Goal: Entertainment & Leisure: Browse casually

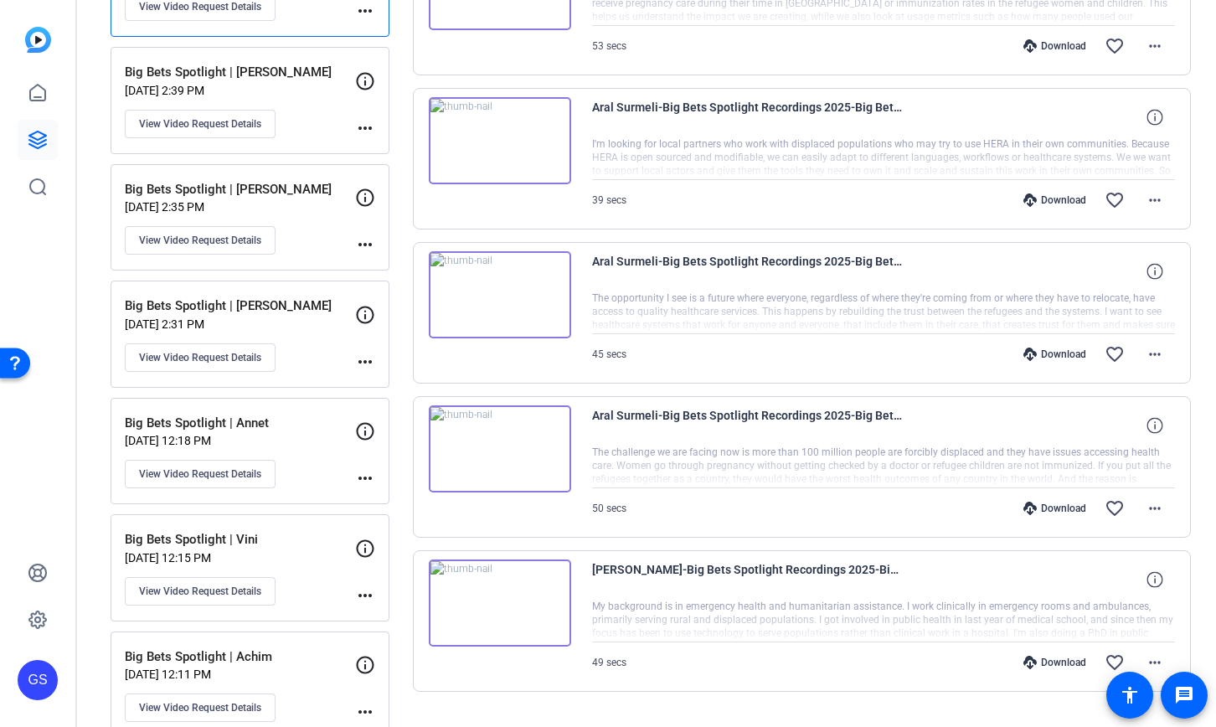
scroll to position [900, 0]
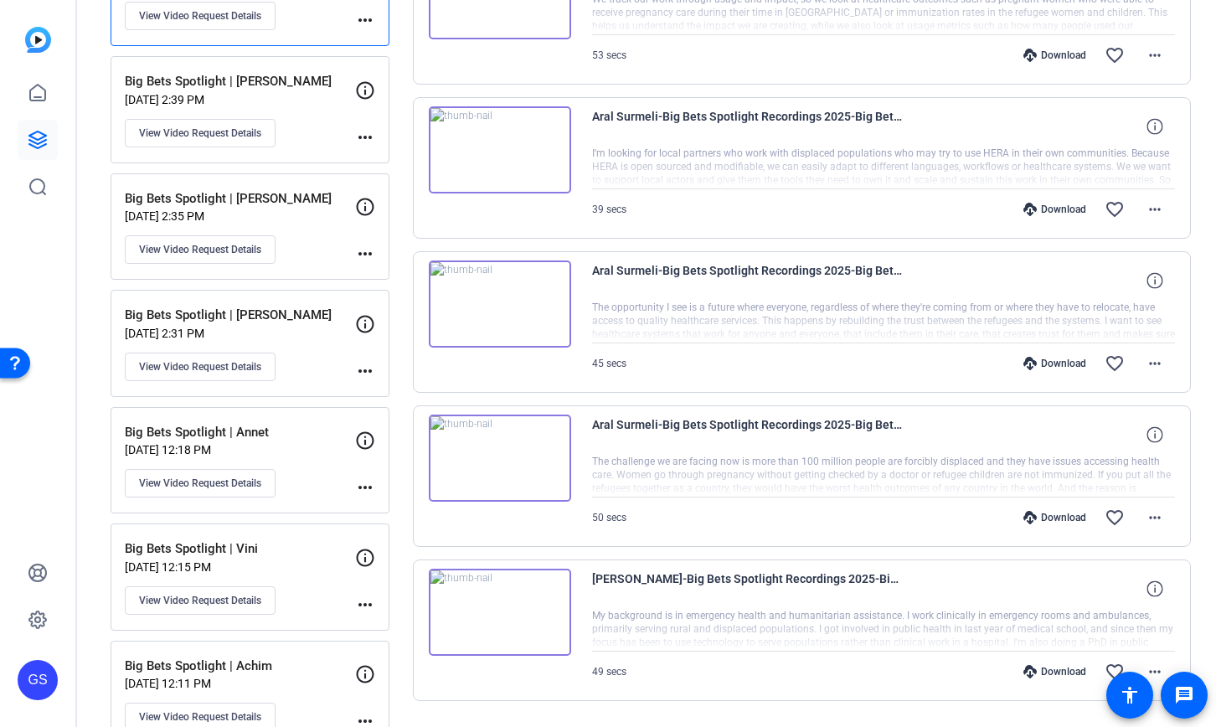
click at [307, 442] on div "Big Bets Spotlight | Annet [DATE] 12:18 PM View Video Request Details" at bounding box center [240, 460] width 230 height 75
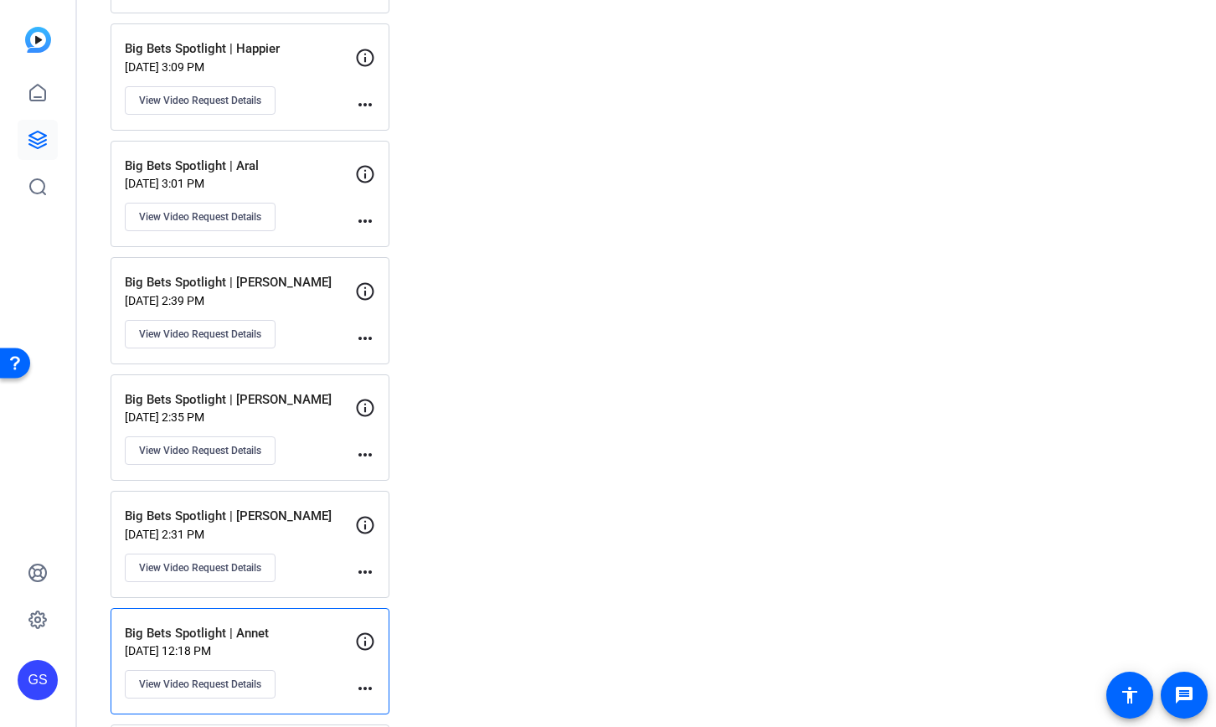
scroll to position [697, 0]
click at [297, 519] on p "Big Bets Spotlight | [PERSON_NAME]" at bounding box center [240, 517] width 230 height 19
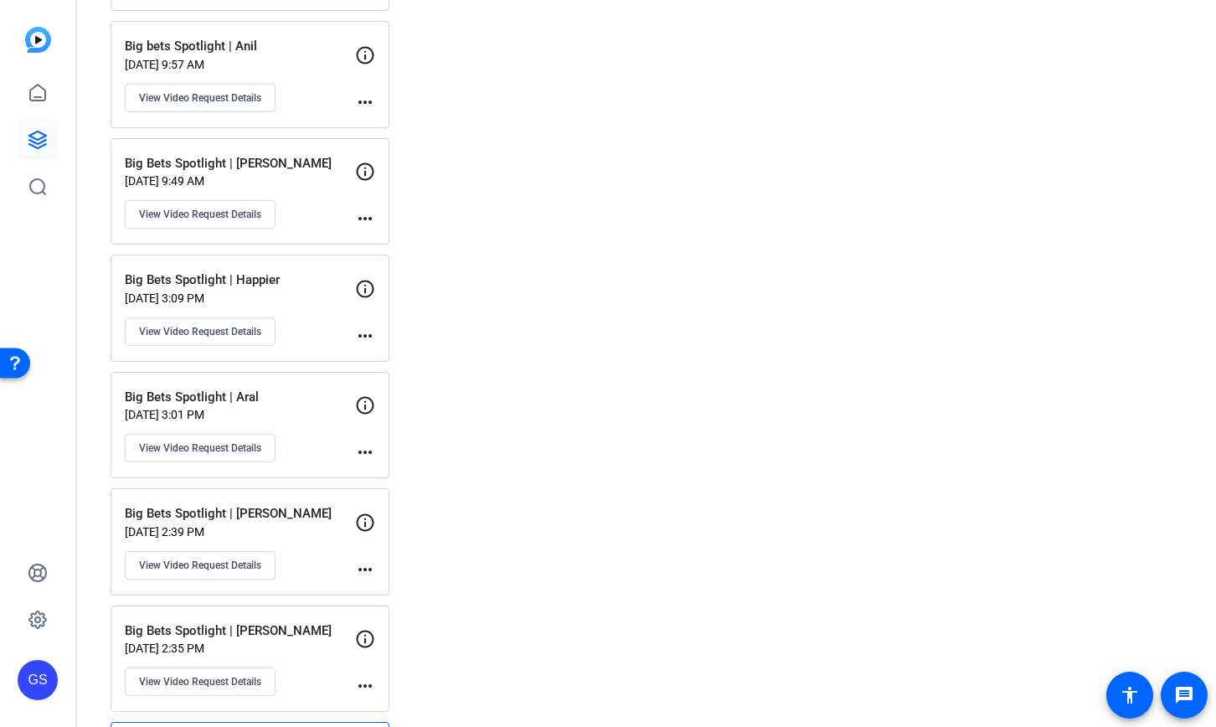
scroll to position [732, 0]
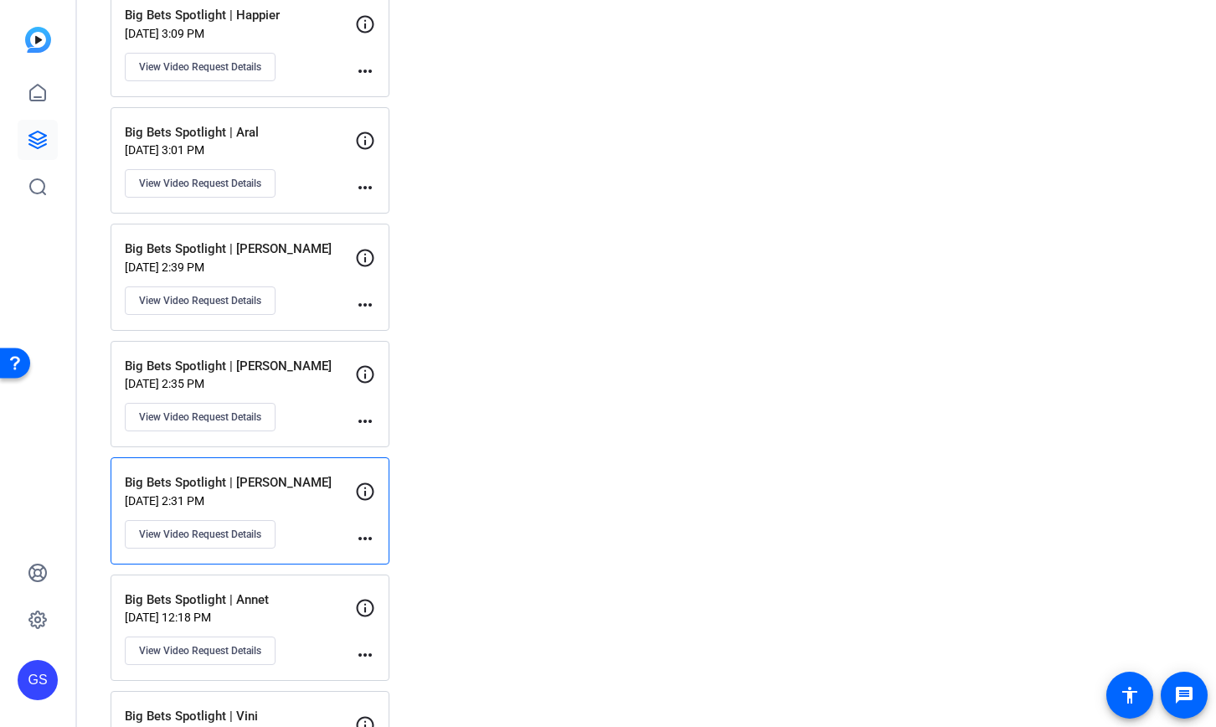
click at [312, 395] on div "Big Bets Spotlight | [PERSON_NAME][DATE] 2:35 PM View Video Request Details" at bounding box center [240, 394] width 230 height 75
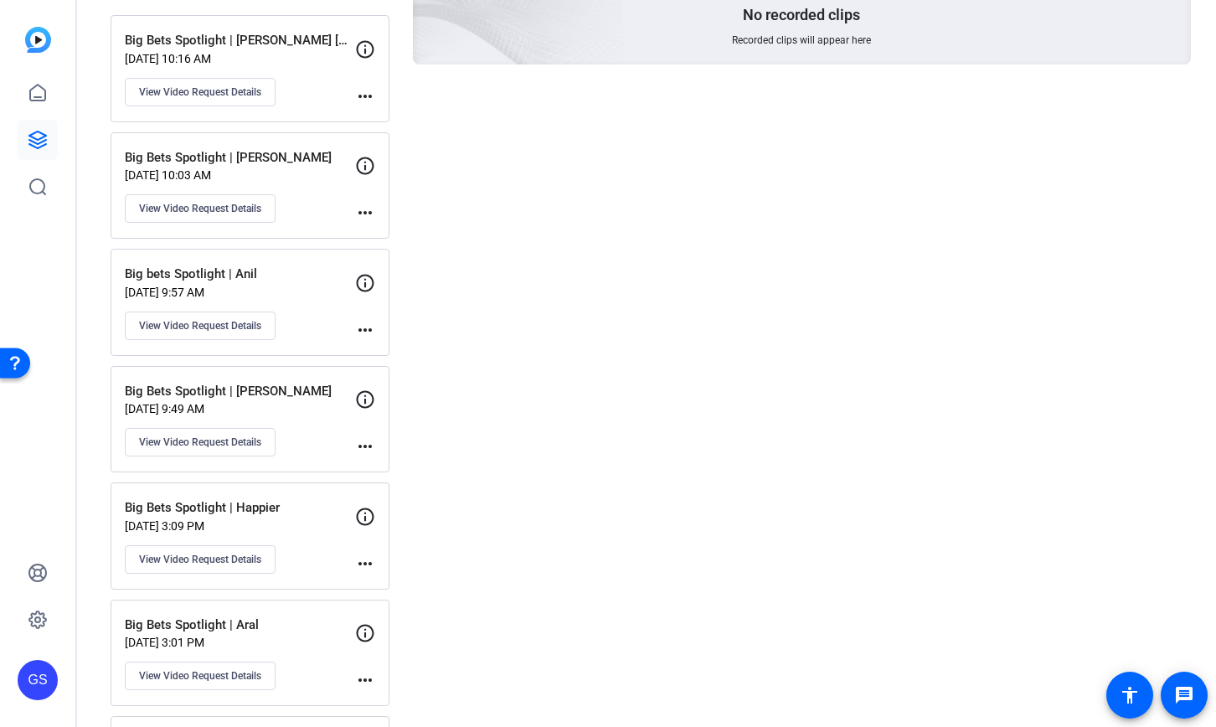
scroll to position [243, 0]
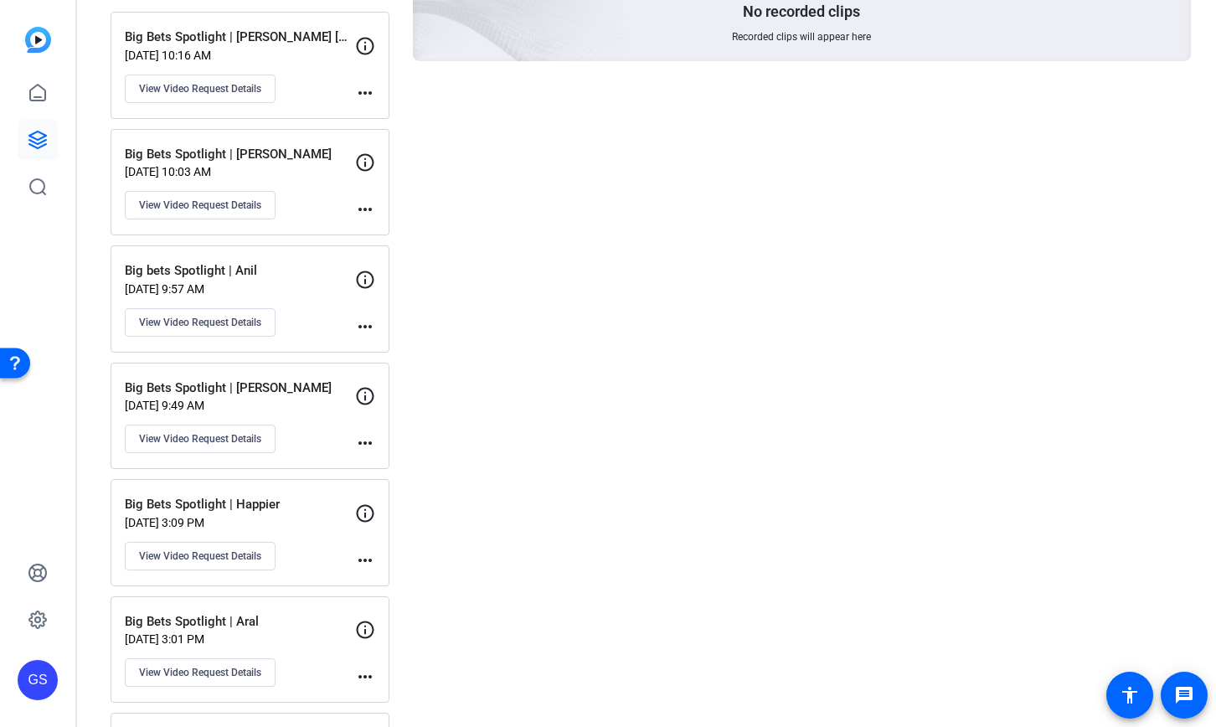
click at [295, 539] on div "Big Bets Spotlight | Happier [DATE] 3:09 PM View Video Request Details" at bounding box center [240, 532] width 230 height 75
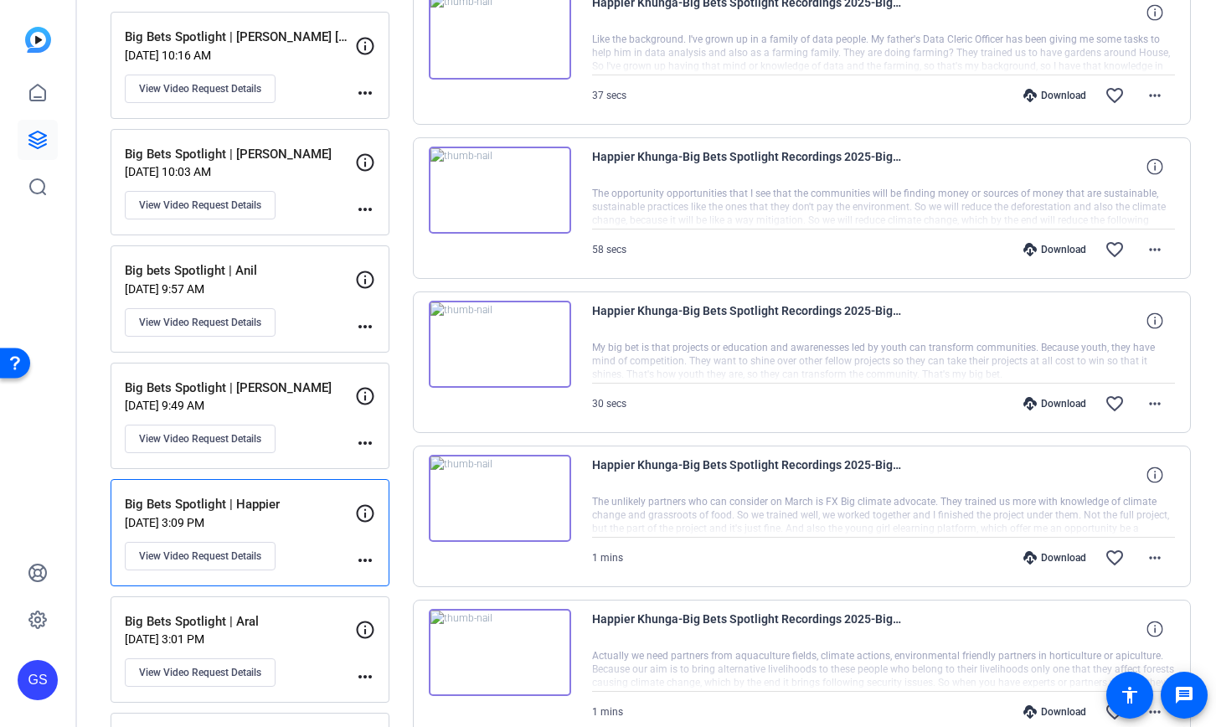
click at [317, 303] on div "Big bets Spotlight | Anil [DATE] 9:57 AM View Video Request Details" at bounding box center [240, 298] width 230 height 75
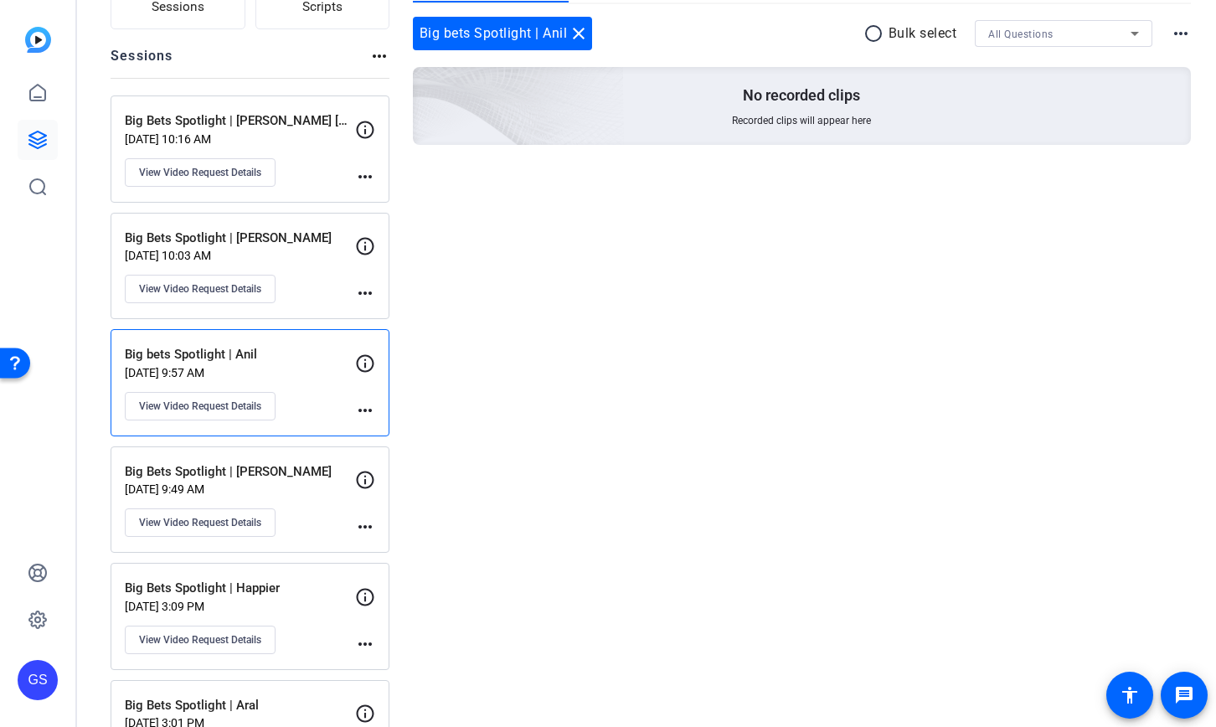
scroll to position [145, 0]
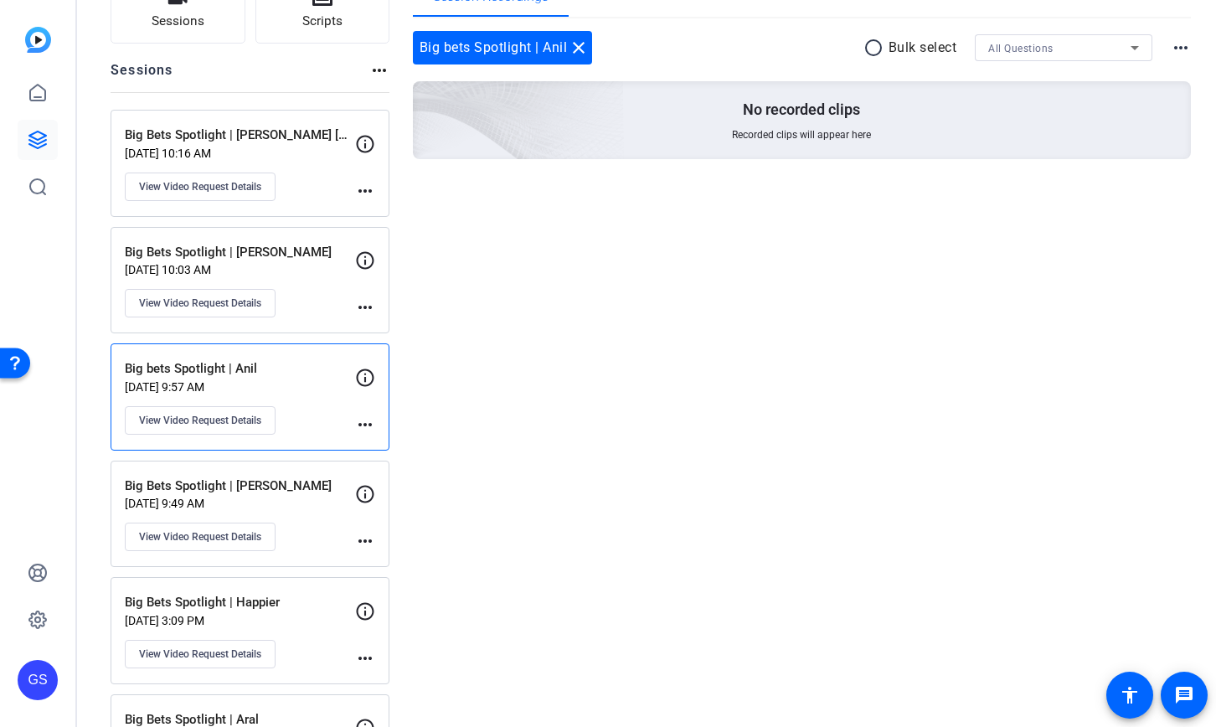
click at [312, 294] on div "Big Bets Spotlight | [PERSON_NAME] [DATE] 10:03 AM View Video Request Details" at bounding box center [240, 280] width 230 height 75
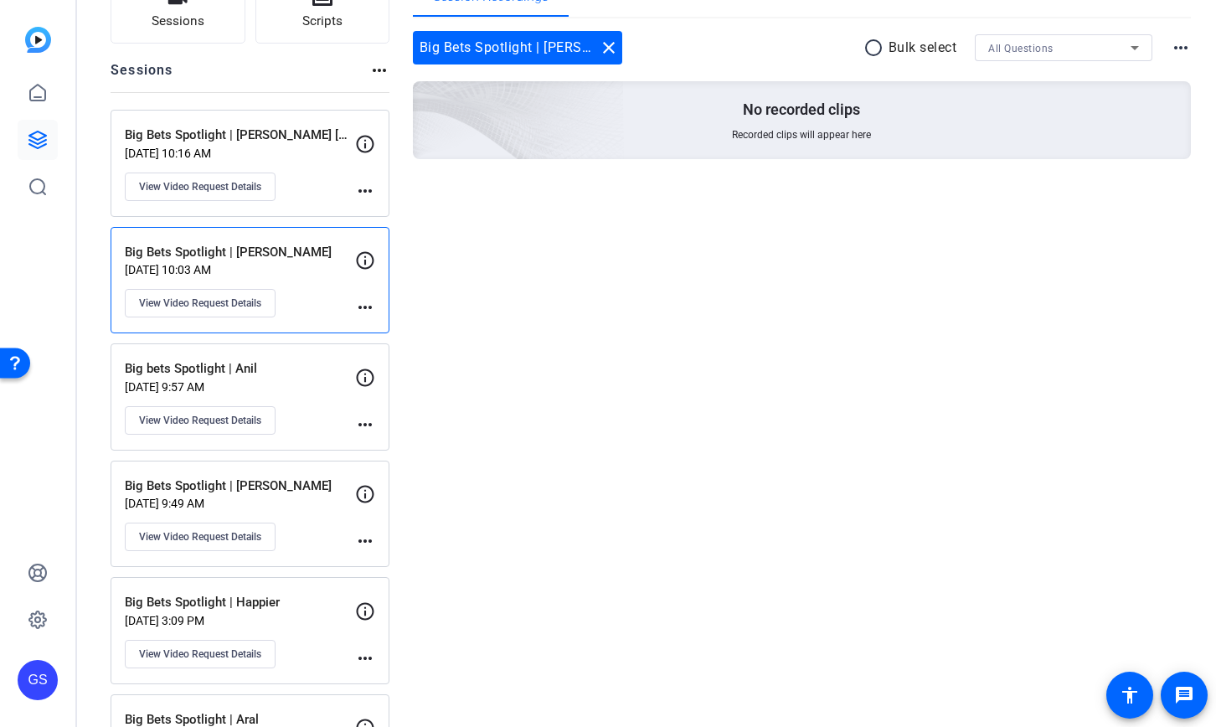
click at [328, 135] on p "Big Bets Spotlight | [PERSON_NAME] [PERSON_NAME]" at bounding box center [240, 135] width 230 height 19
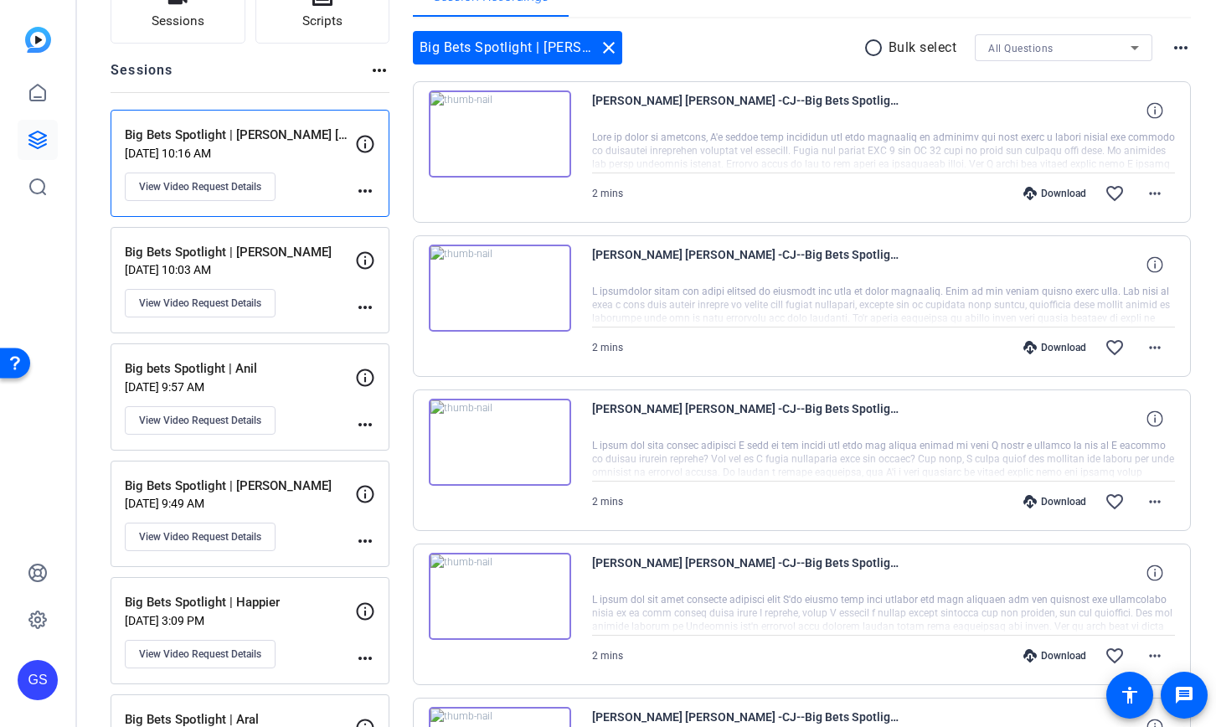
click at [305, 495] on div "Big Bets Spotlight | [PERSON_NAME] [DATE] 9:49 AM View Video Request Details" at bounding box center [240, 514] width 230 height 75
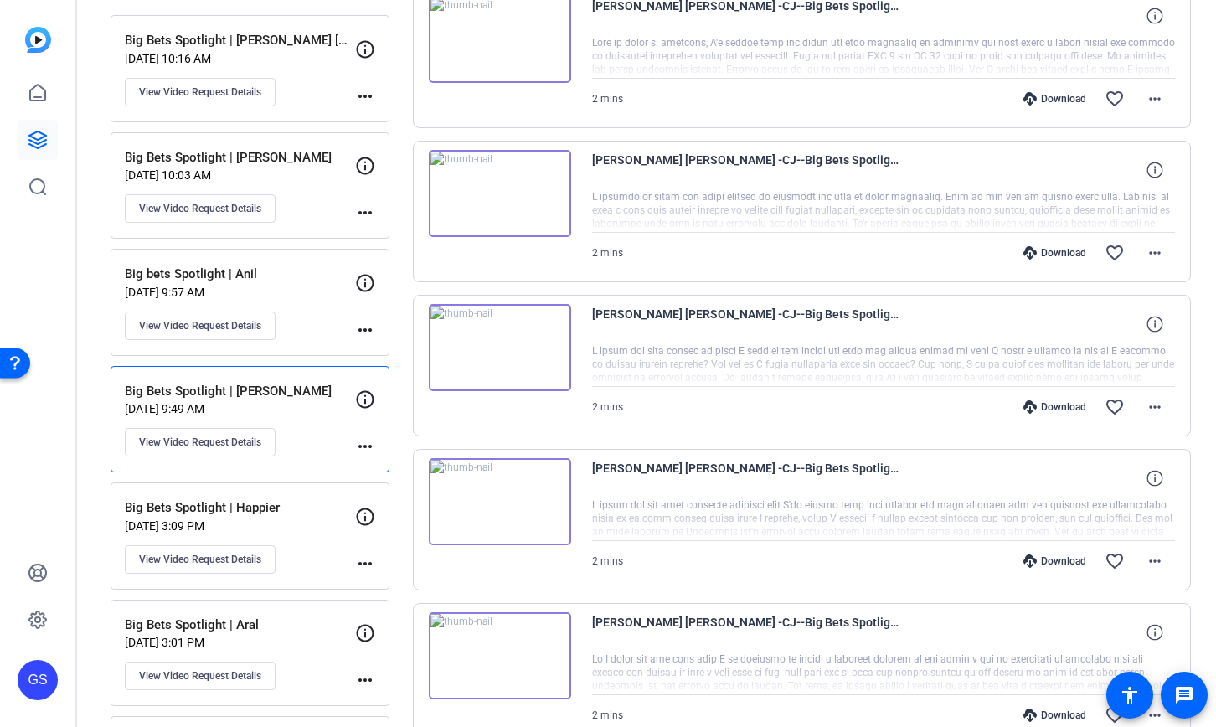
scroll to position [244, 0]
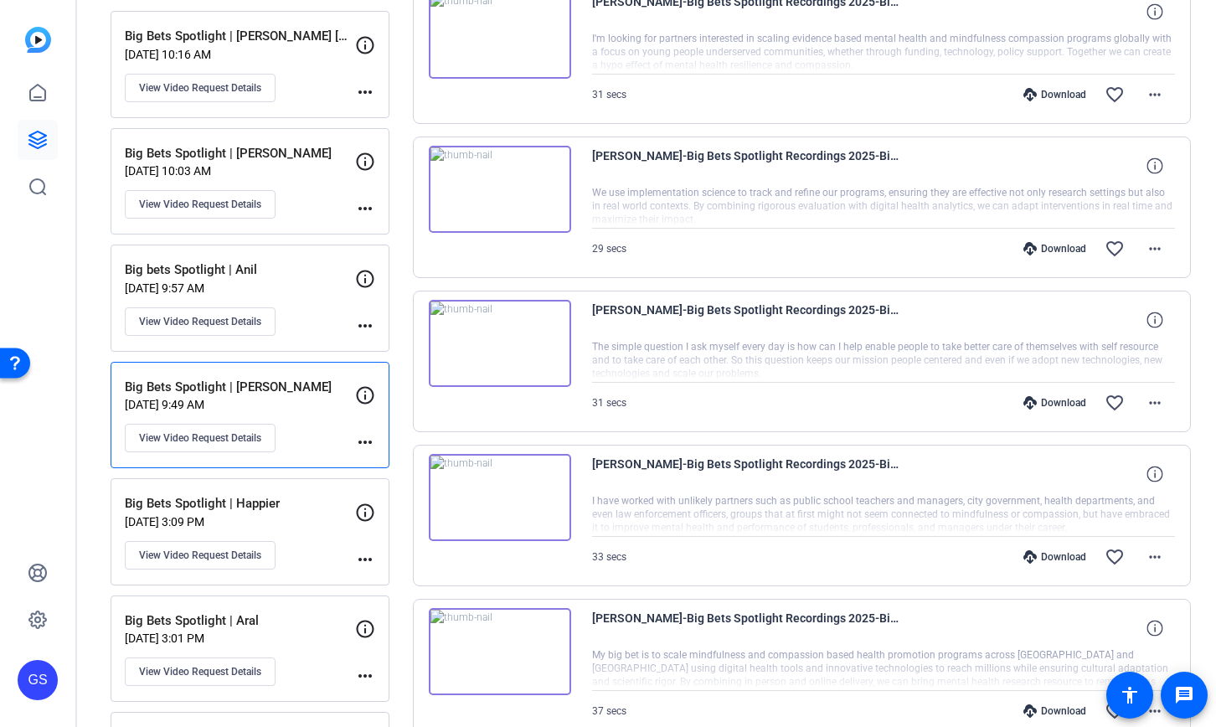
click at [315, 524] on p "[DATE] 3:09 PM" at bounding box center [240, 521] width 230 height 13
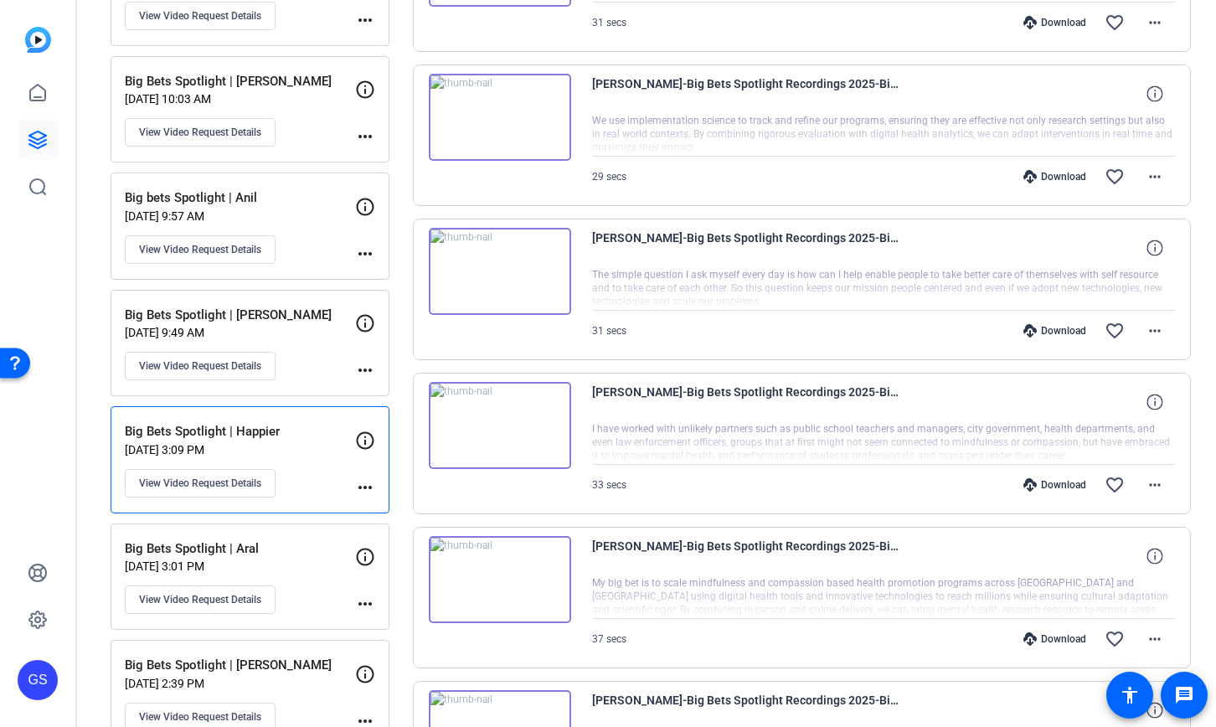
scroll to position [314, 0]
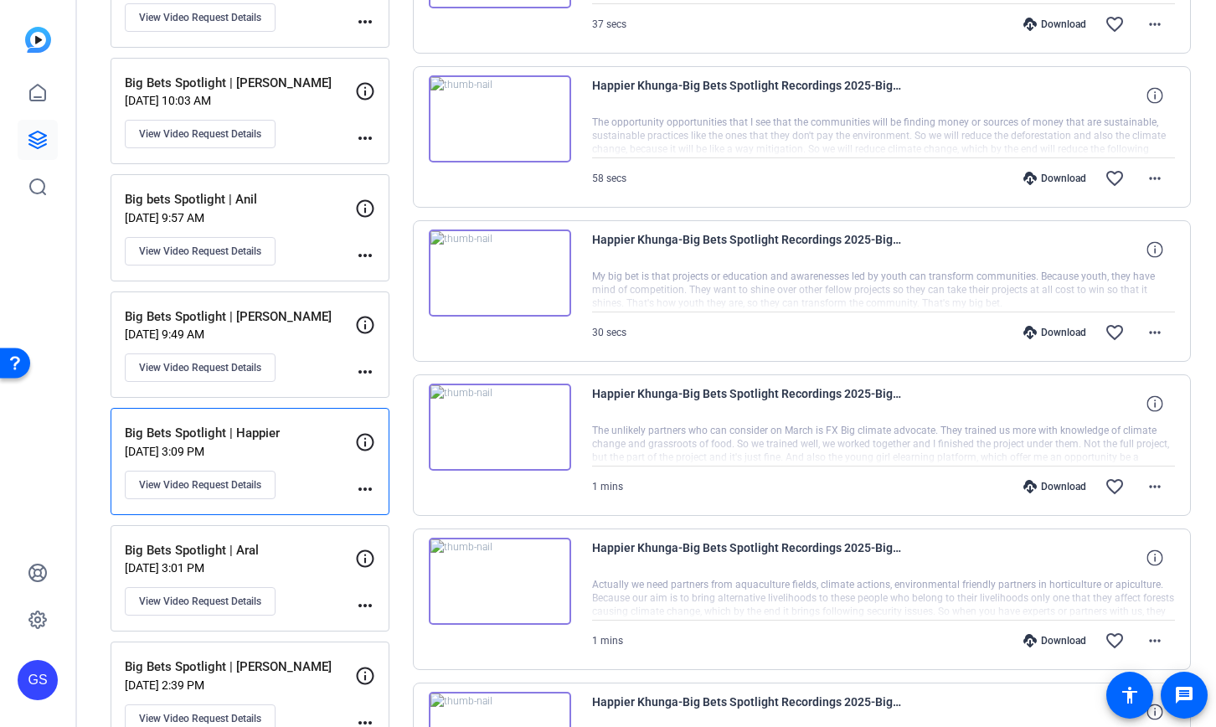
click at [315, 560] on div "Big Bets Spotlight | Aral [DATE] 3:01 PM View Video Request Details" at bounding box center [240, 578] width 230 height 75
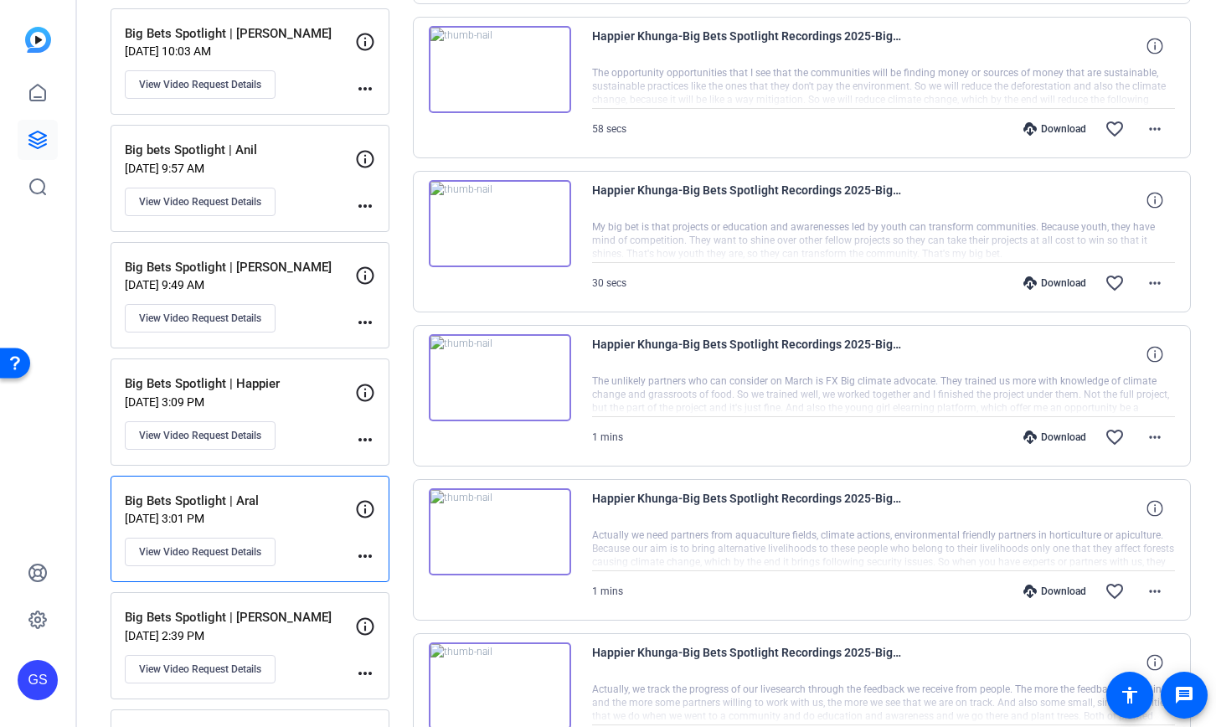
scroll to position [374, 0]
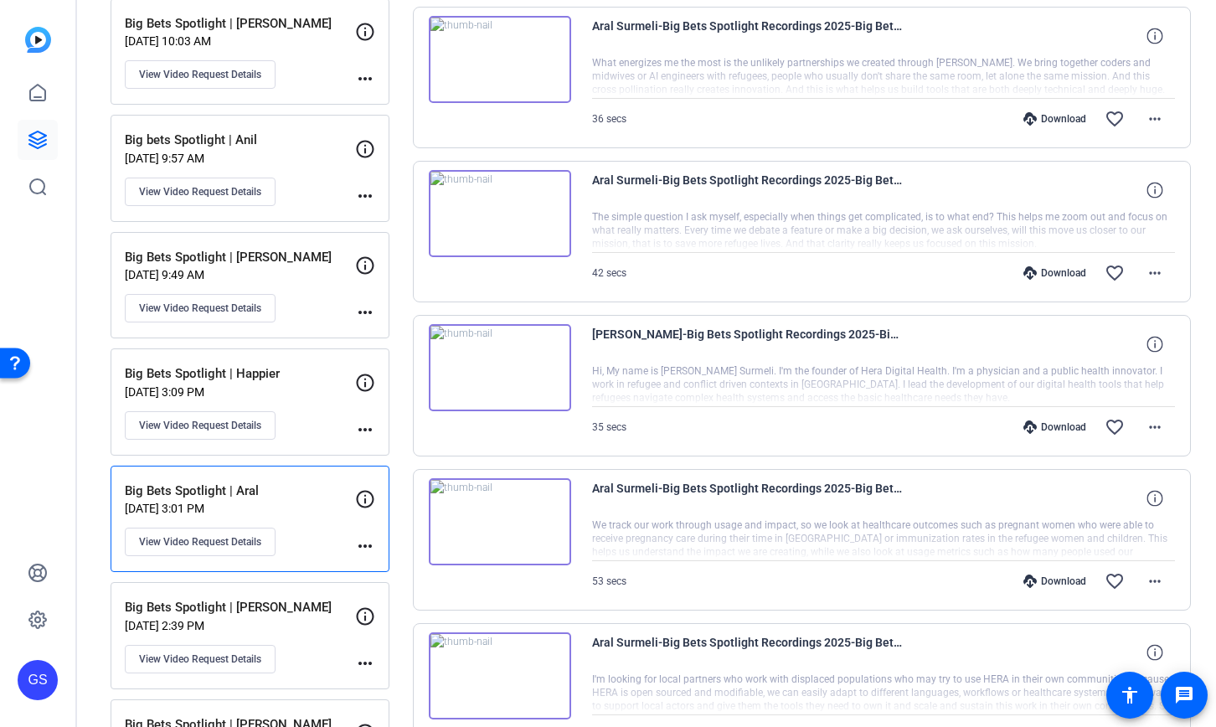
click at [313, 617] on div "Big Bets Spotlight | [PERSON_NAME] [DATE] 2:39 PM View Video Request Details" at bounding box center [240, 635] width 230 height 75
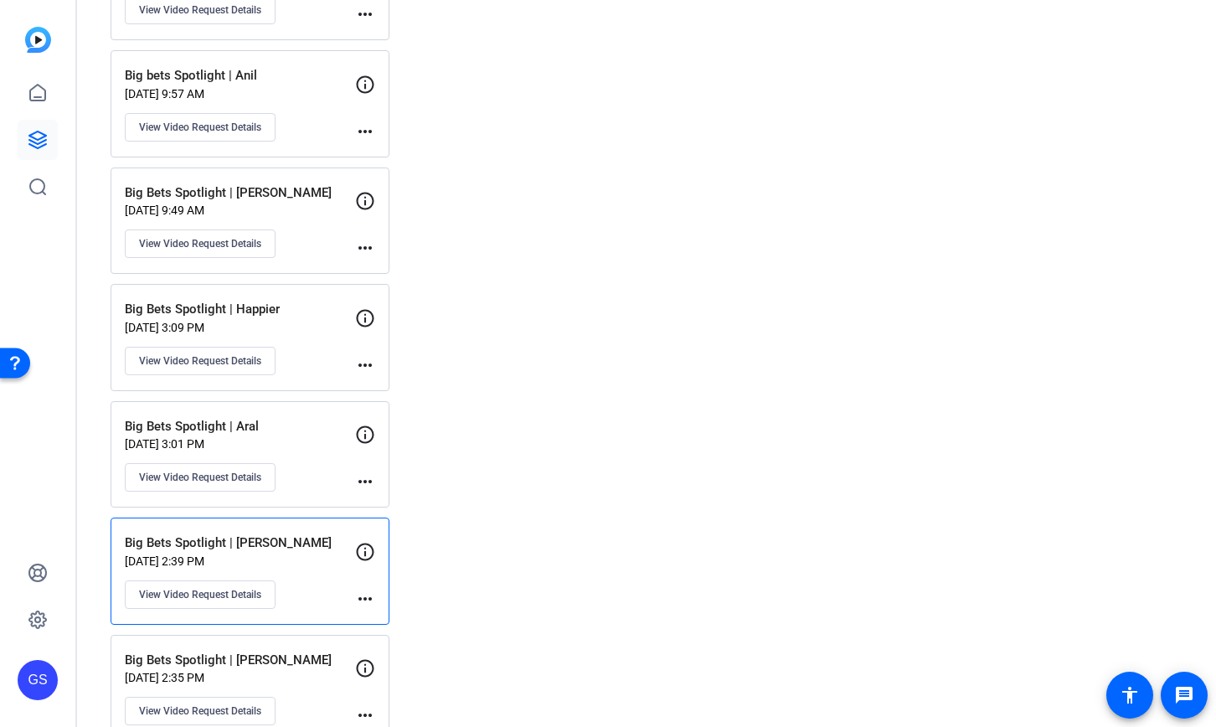
scroll to position [443, 0]
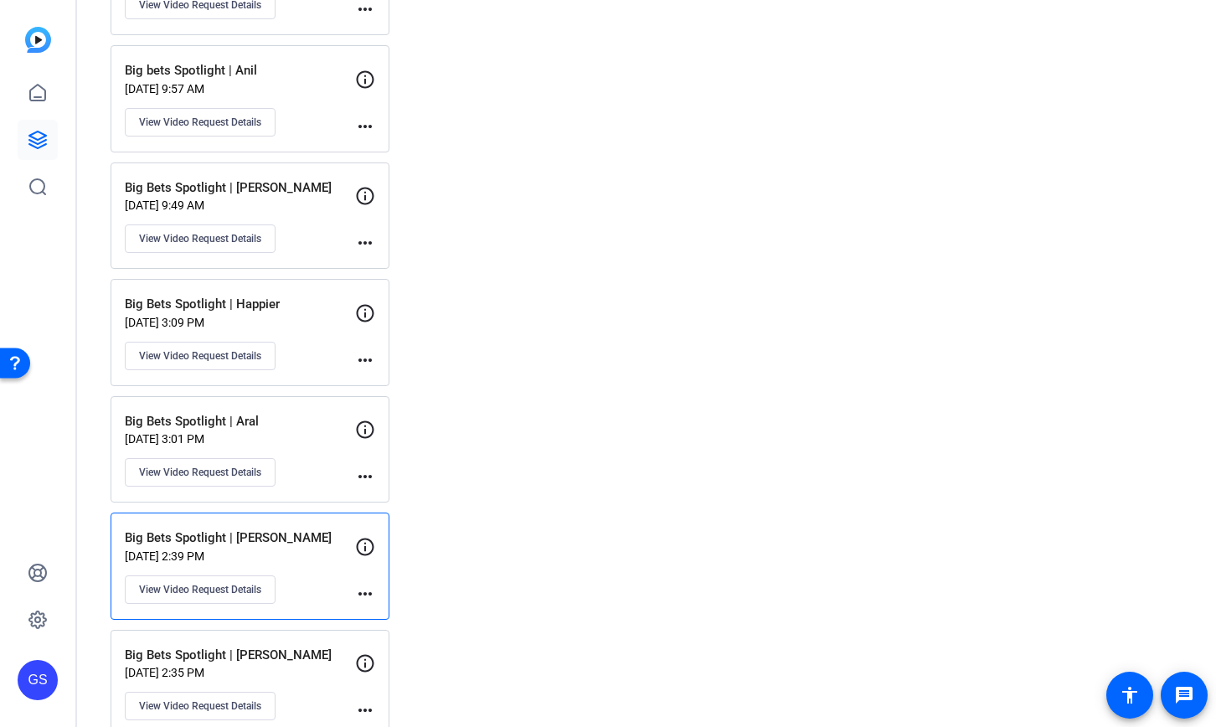
click at [309, 644] on div "Big Bets Spotlight | [PERSON_NAME][DATE] 2:35 PM View Video Request Details mor…" at bounding box center [250, 683] width 279 height 107
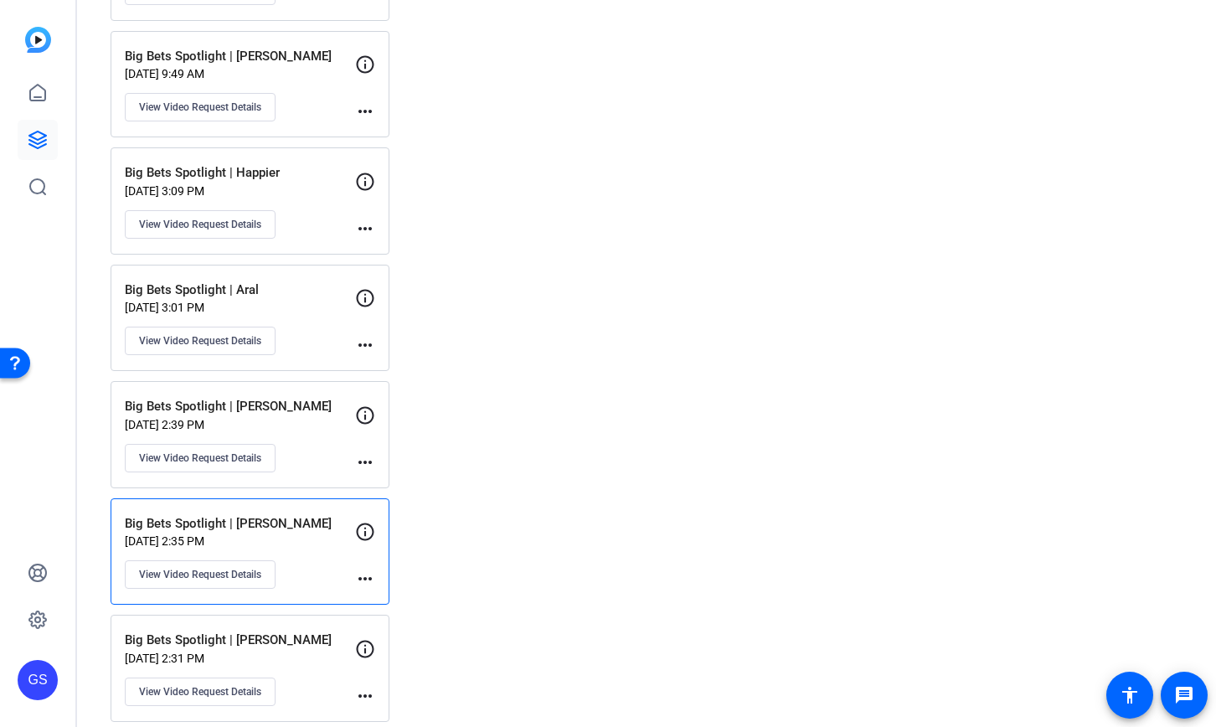
scroll to position [618, 0]
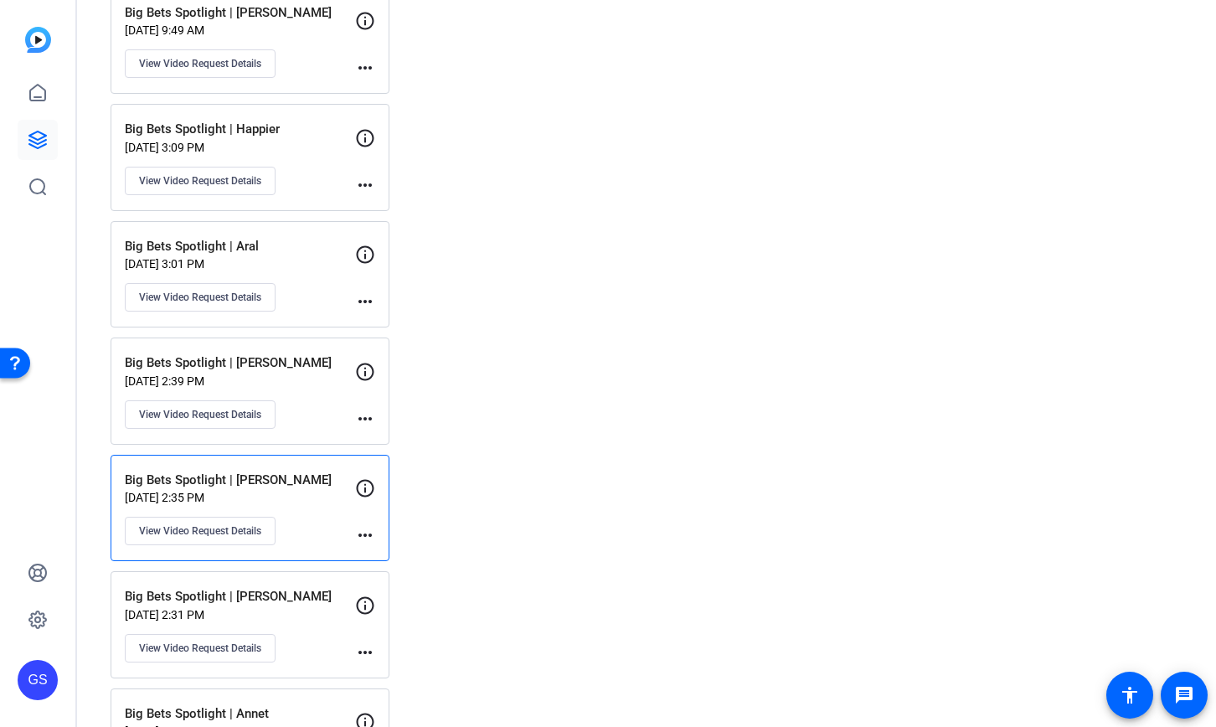
click at [305, 603] on p "Big Bets Spotlight | [PERSON_NAME]" at bounding box center [240, 596] width 230 height 19
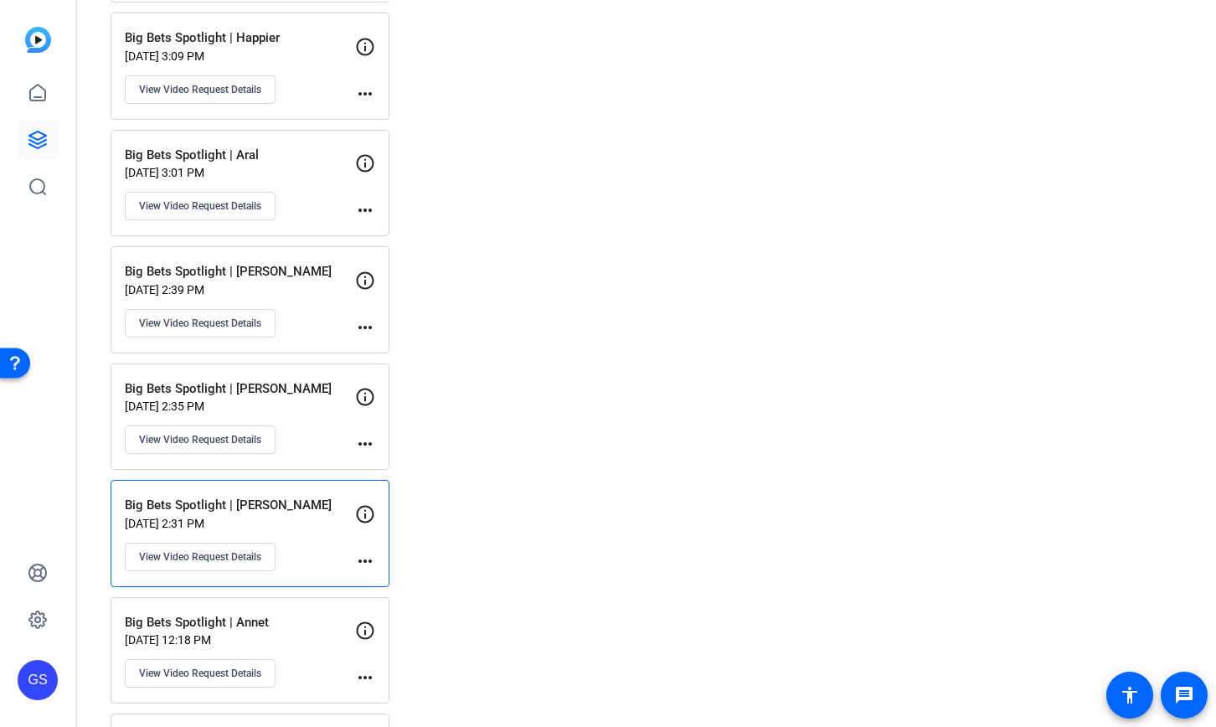
scroll to position [719, 0]
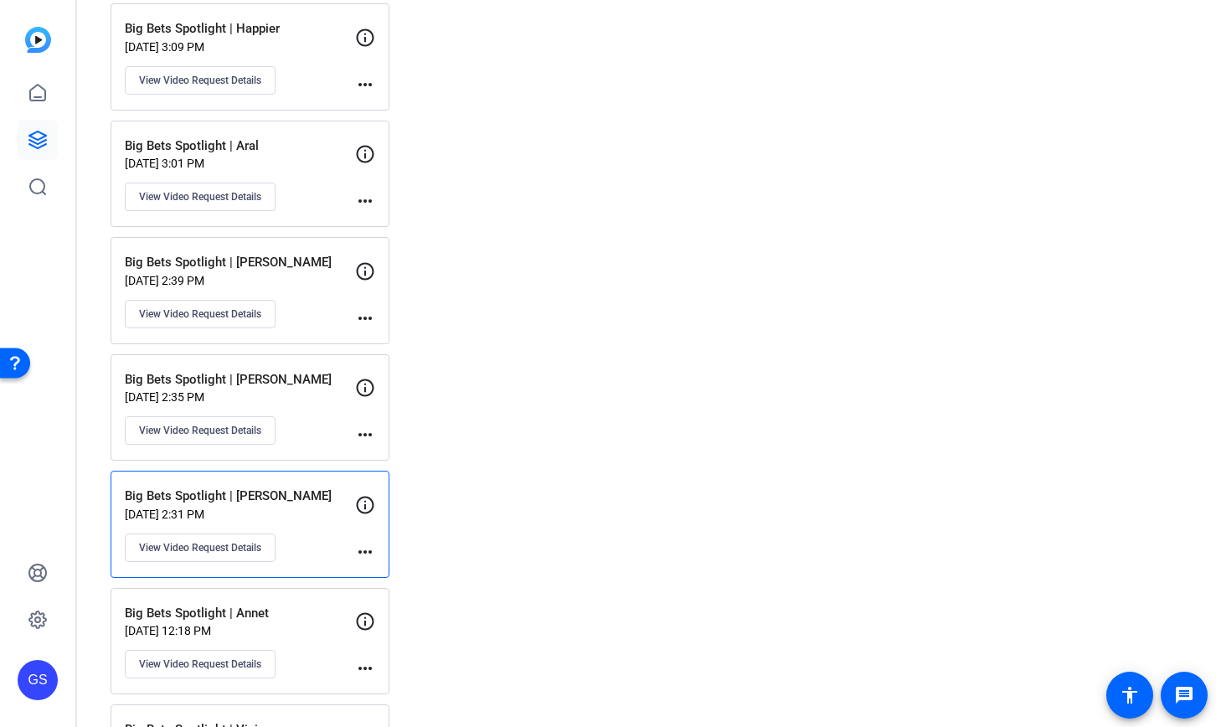
click at [308, 626] on p "[DATE] 12:18 PM" at bounding box center [240, 630] width 230 height 13
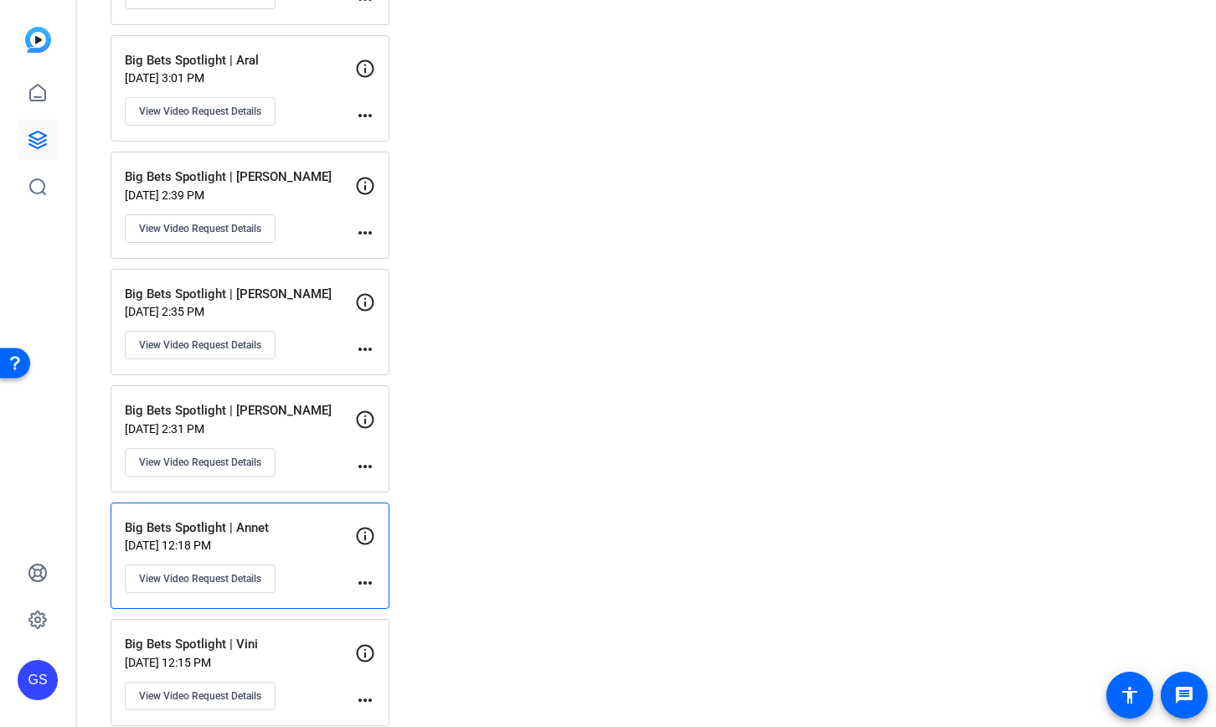
scroll to position [820, 0]
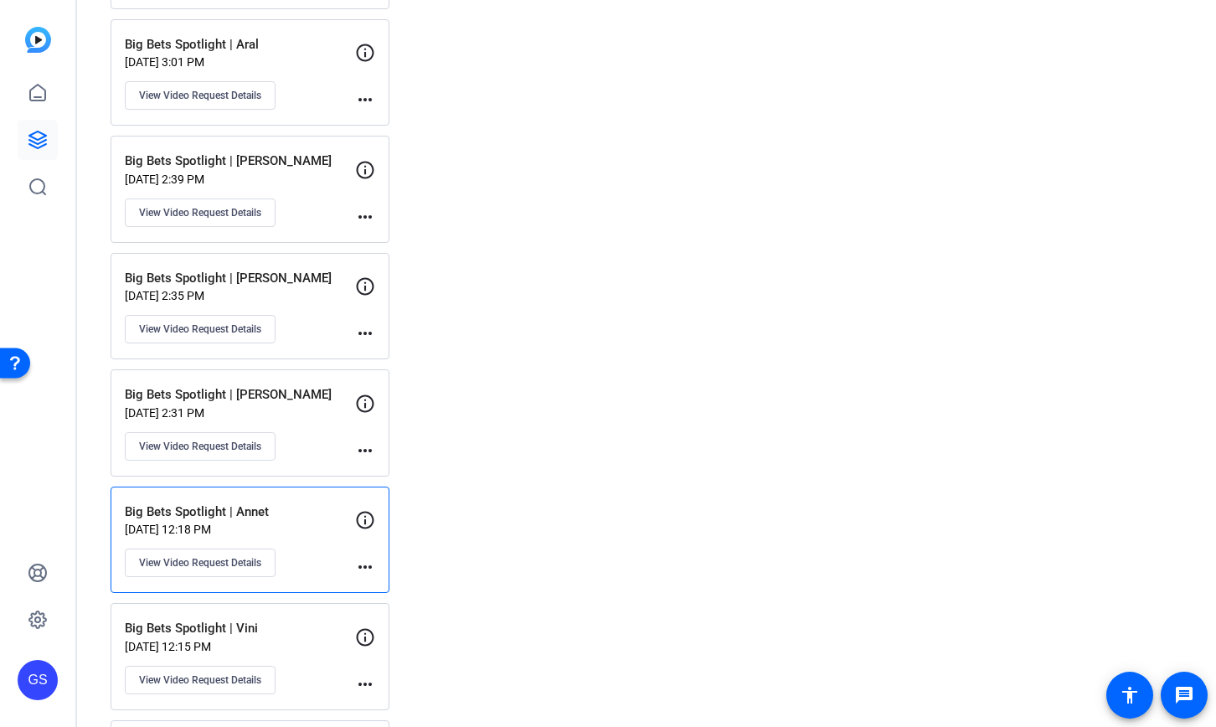
click at [306, 645] on p "[DATE] 12:15 PM" at bounding box center [240, 646] width 230 height 13
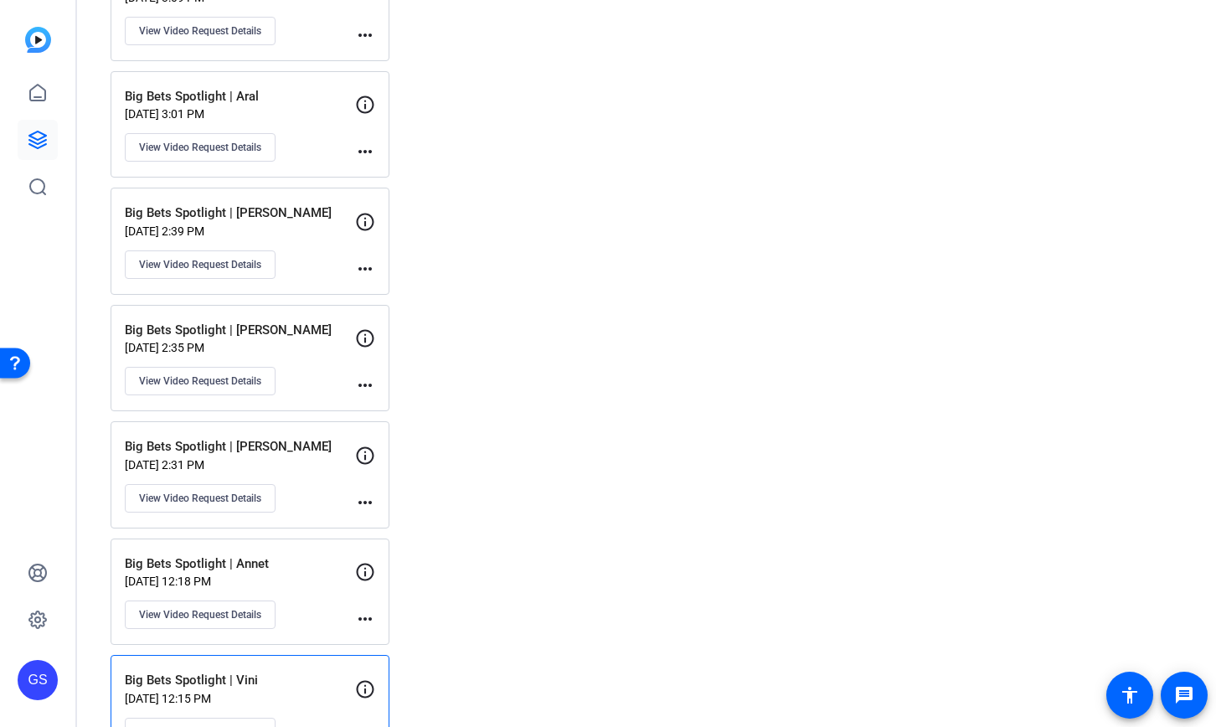
scroll to position [910, 0]
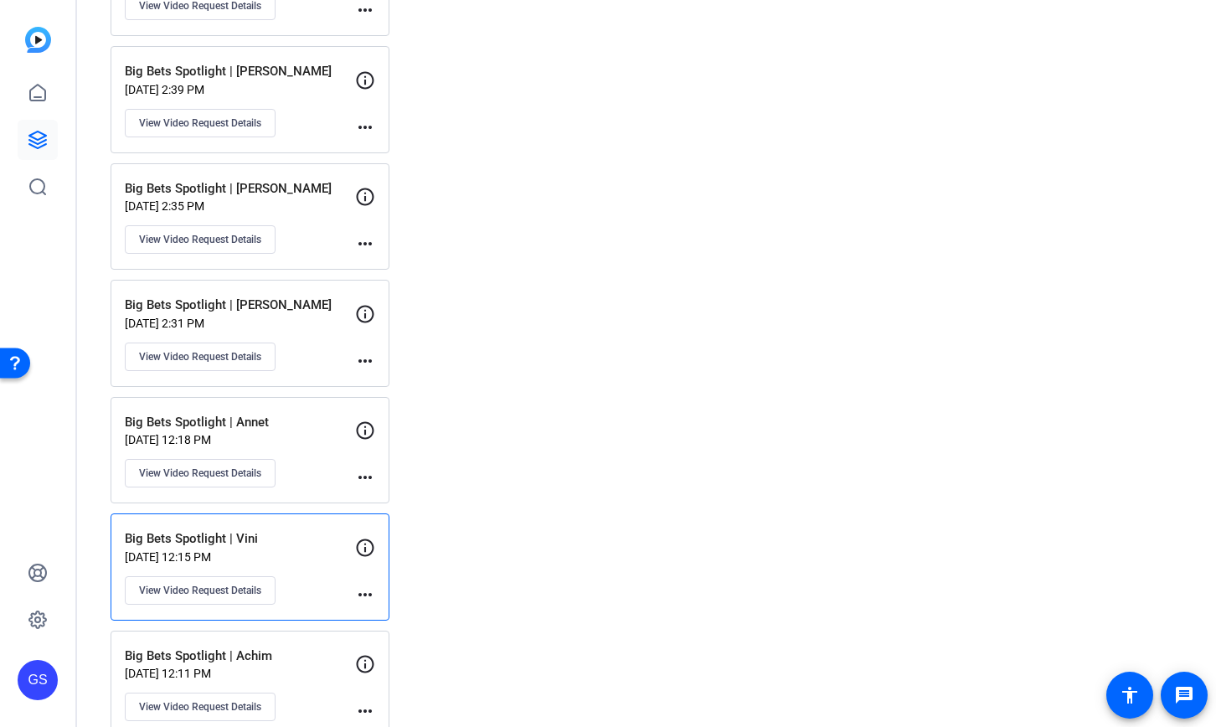
click at [311, 651] on p "Big Bets Spotlight | Achim" at bounding box center [240, 656] width 230 height 19
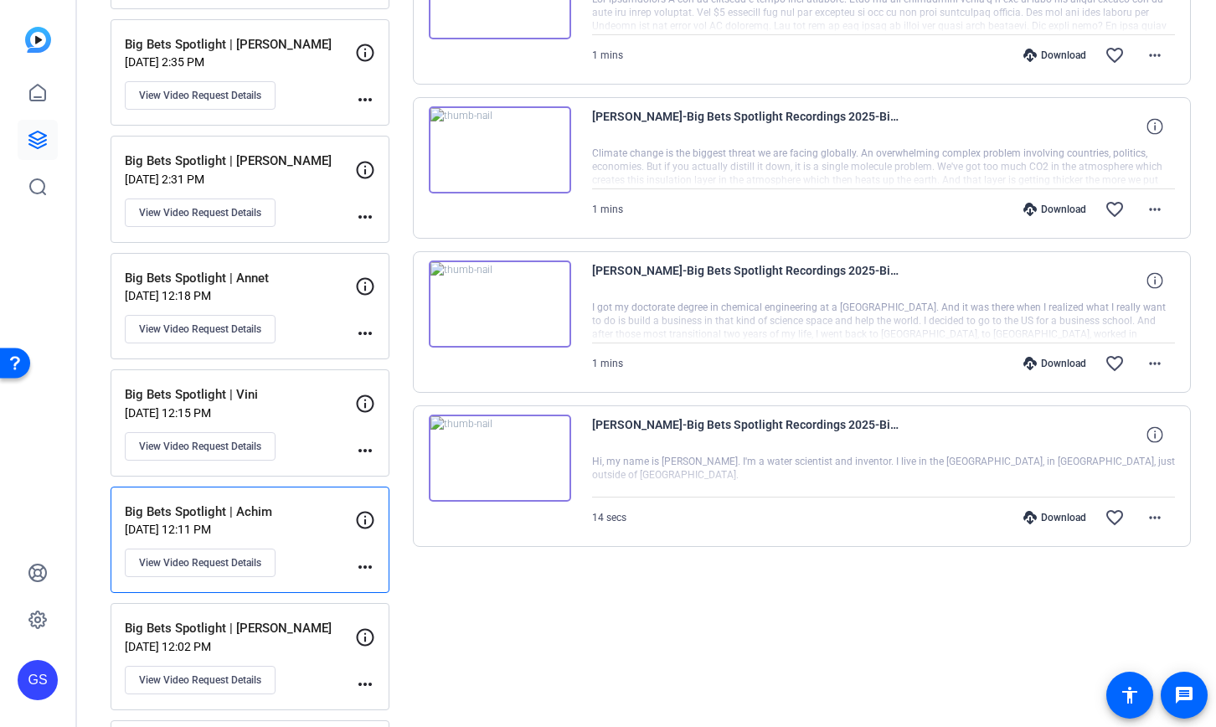
scroll to position [1128, 0]
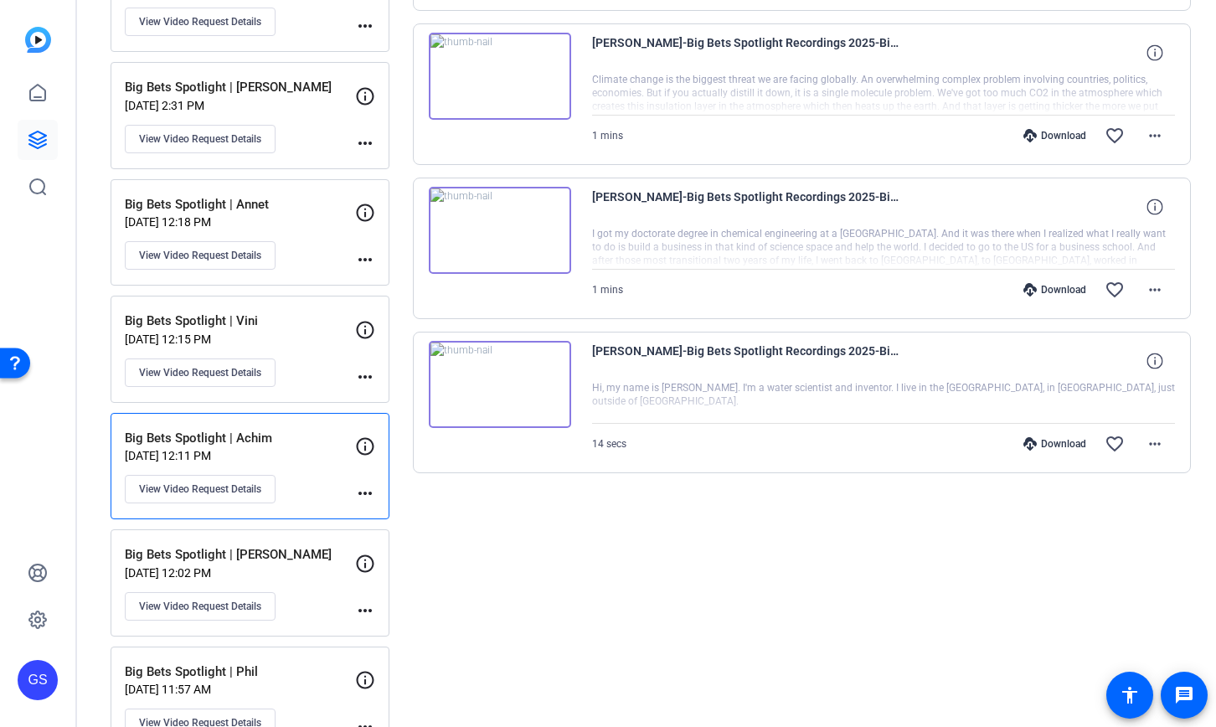
click at [316, 574] on p "[DATE] 12:02 PM" at bounding box center [240, 572] width 230 height 13
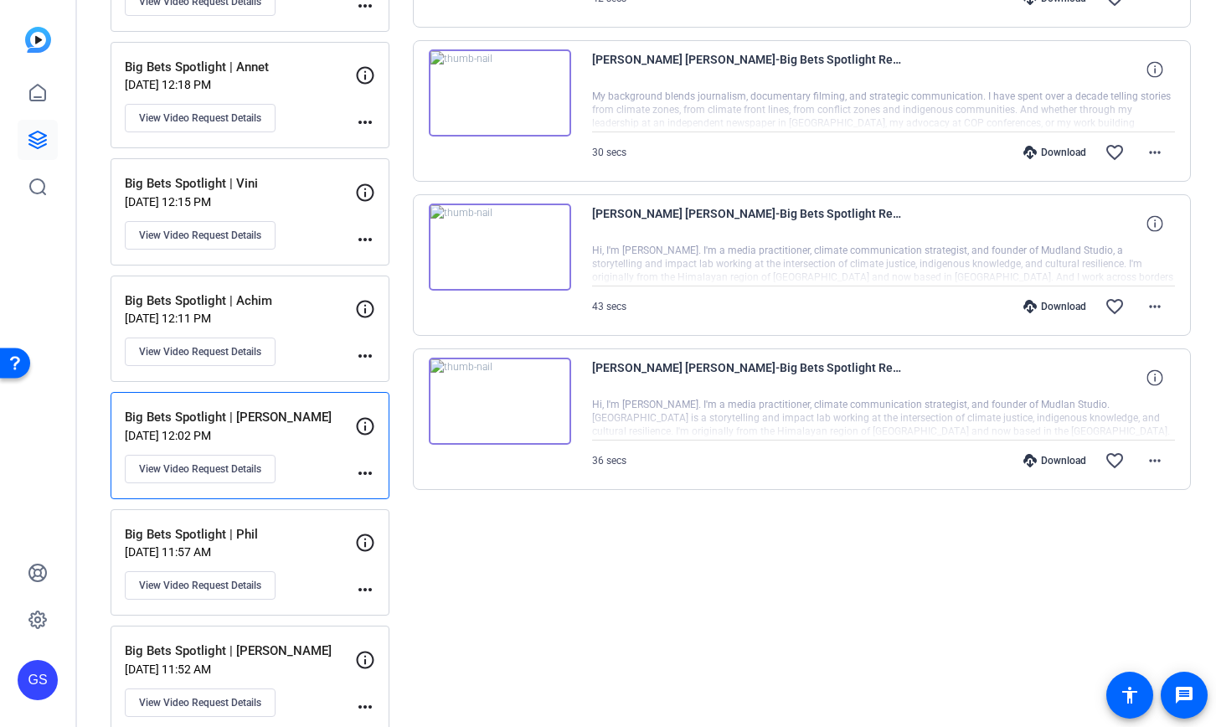
scroll to position [1280, 0]
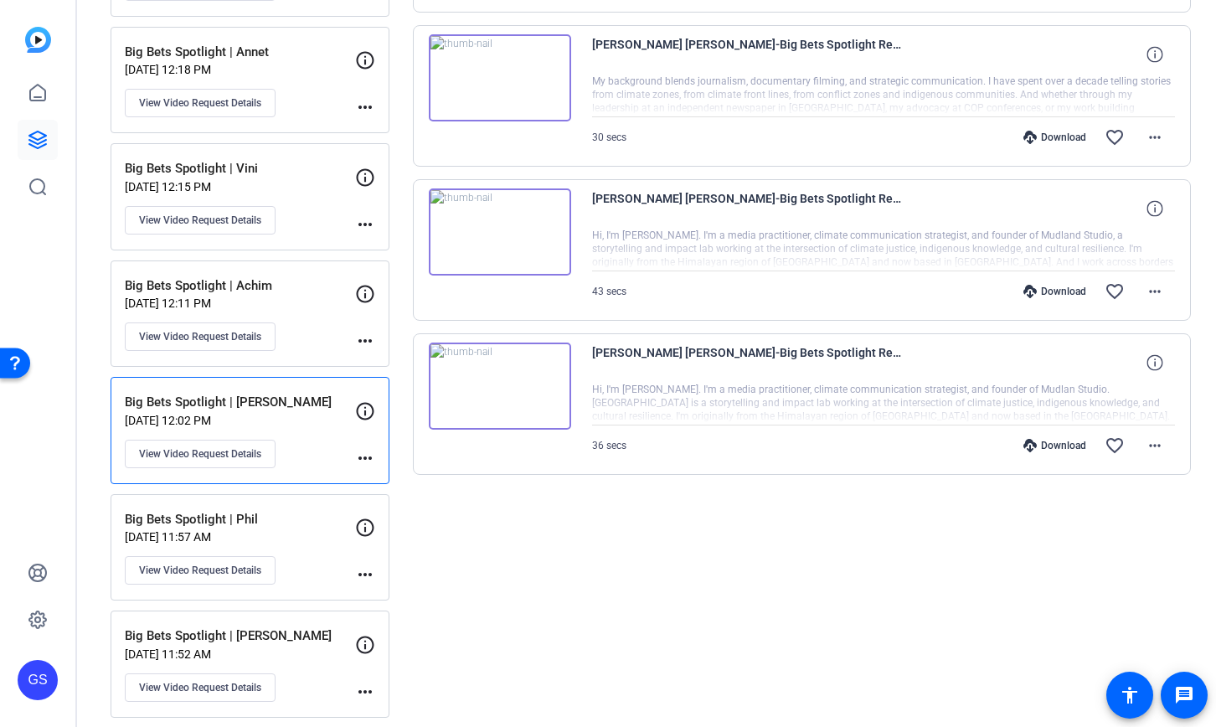
click at [321, 538] on p "[DATE] 11:57 AM" at bounding box center [240, 536] width 230 height 13
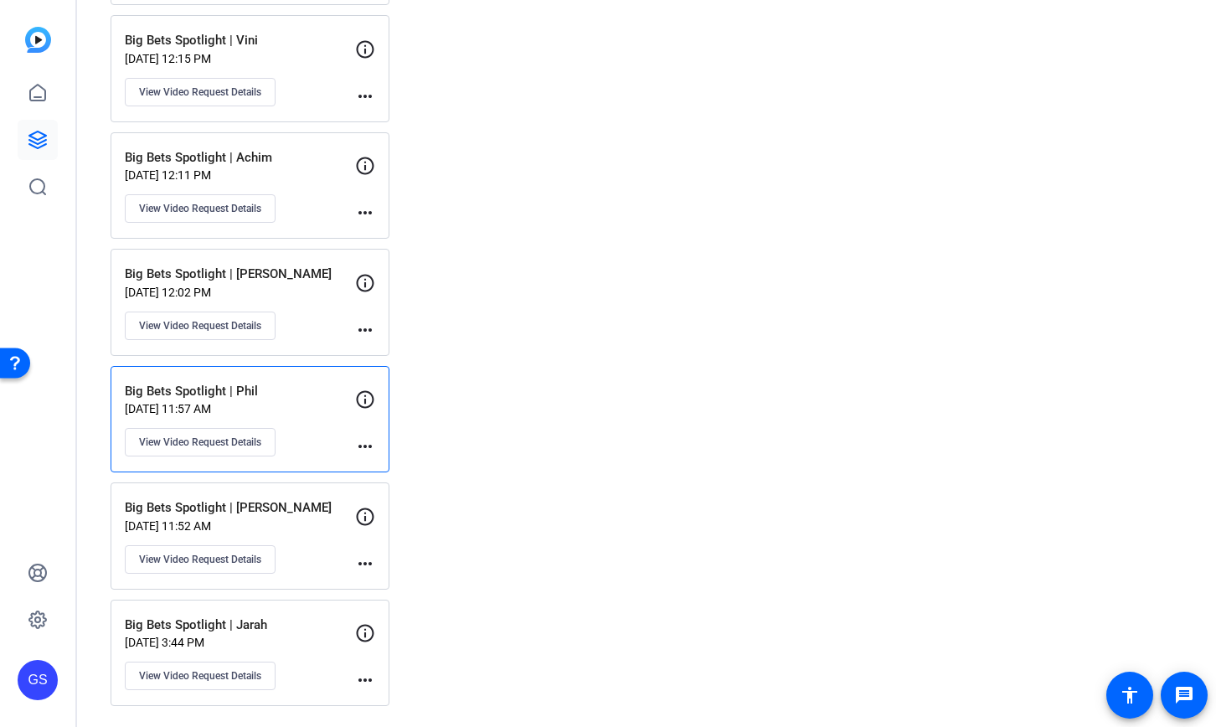
scroll to position [1407, 0]
click at [327, 533] on p "[DATE] 11:52 AM" at bounding box center [240, 527] width 230 height 13
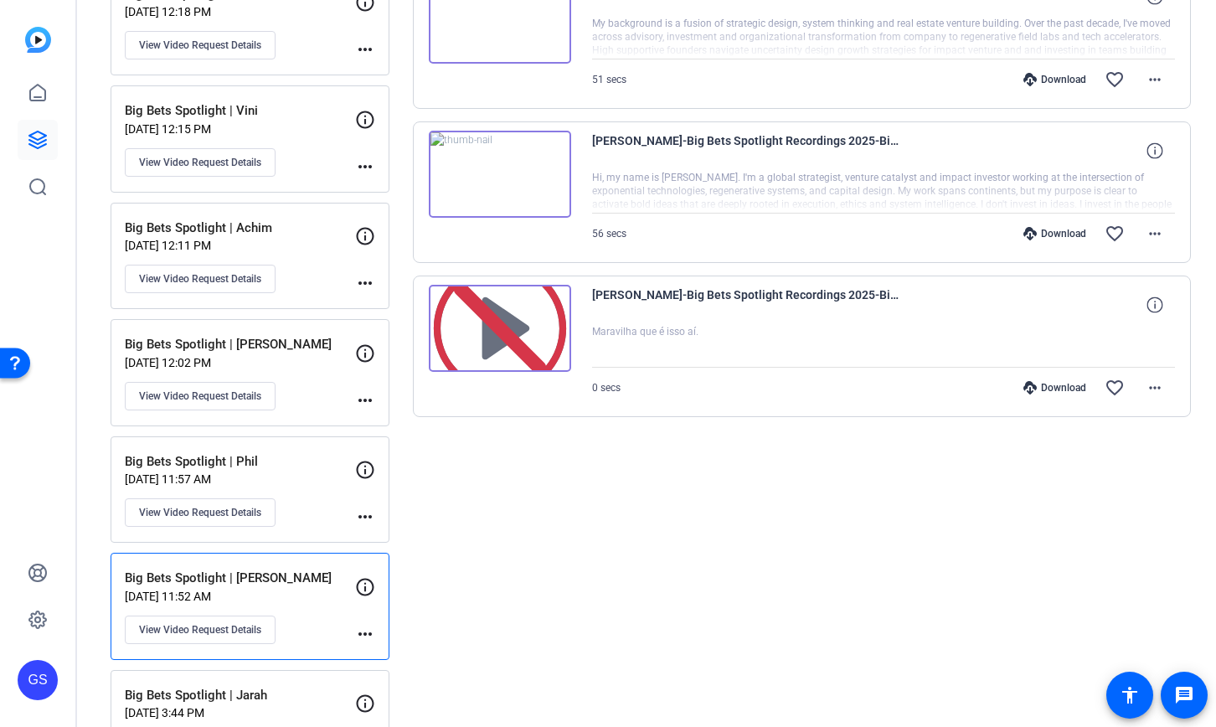
scroll to position [1408, 0]
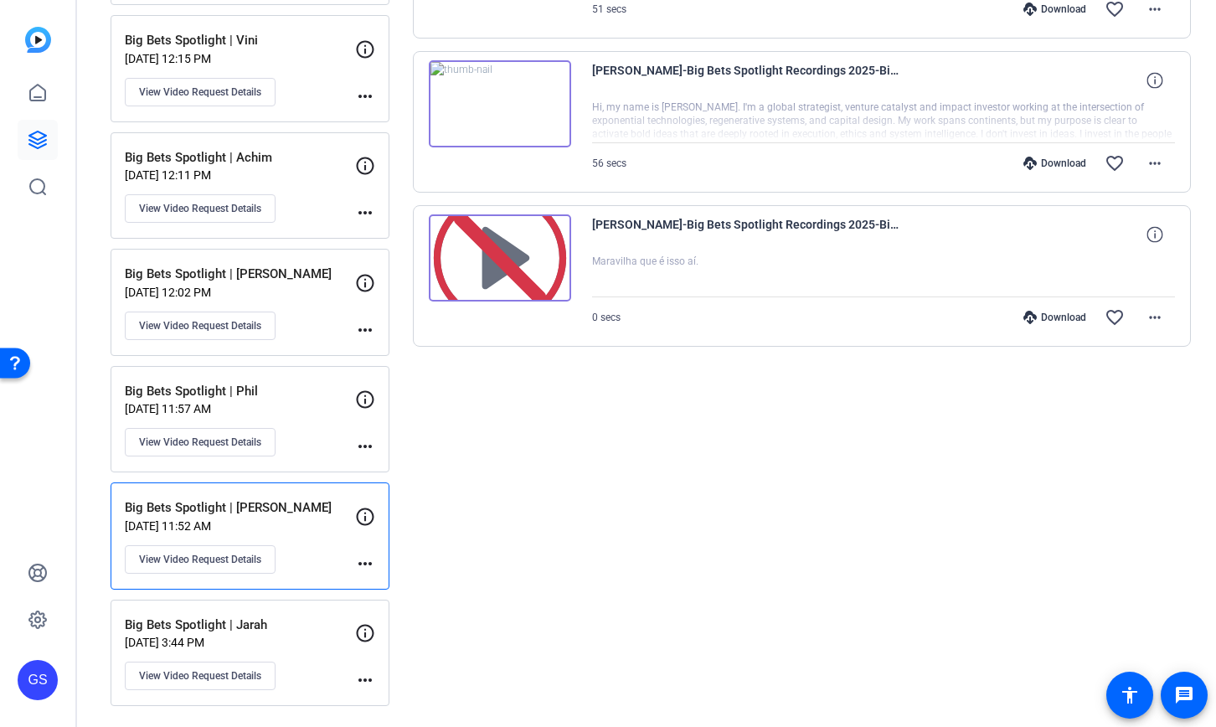
click at [312, 660] on div "Big Bets Spotlight | Jarah [DATE] 3:44 PM View Video Request Details" at bounding box center [240, 653] width 230 height 75
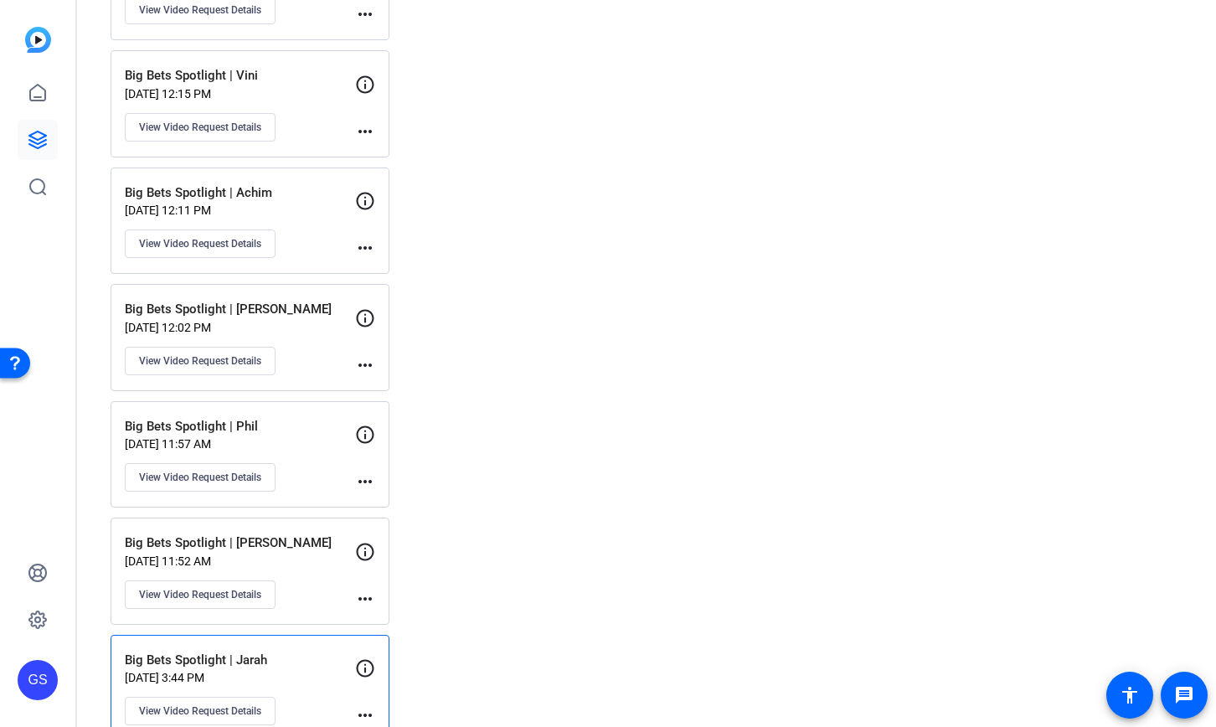
scroll to position [1370, 0]
click at [312, 455] on div "Big Bets Spotlight | [PERSON_NAME][DATE] 11:57 AM View Video Request Details" at bounding box center [240, 457] width 230 height 75
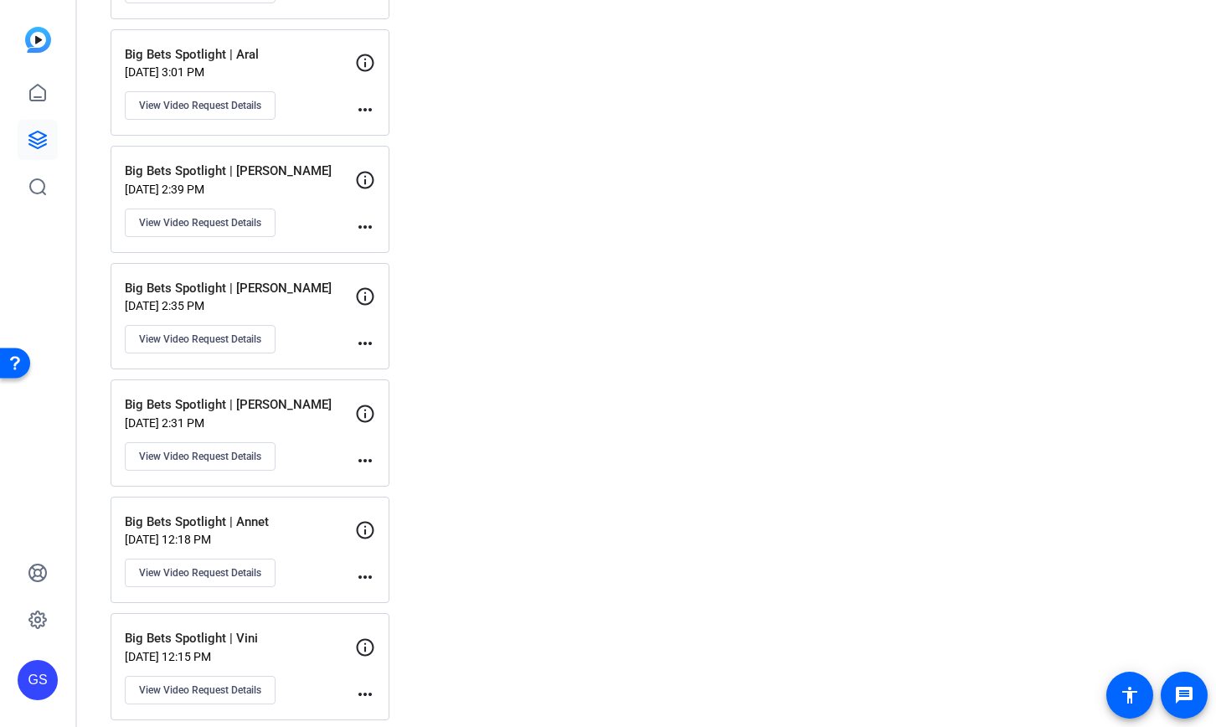
scroll to position [804, 0]
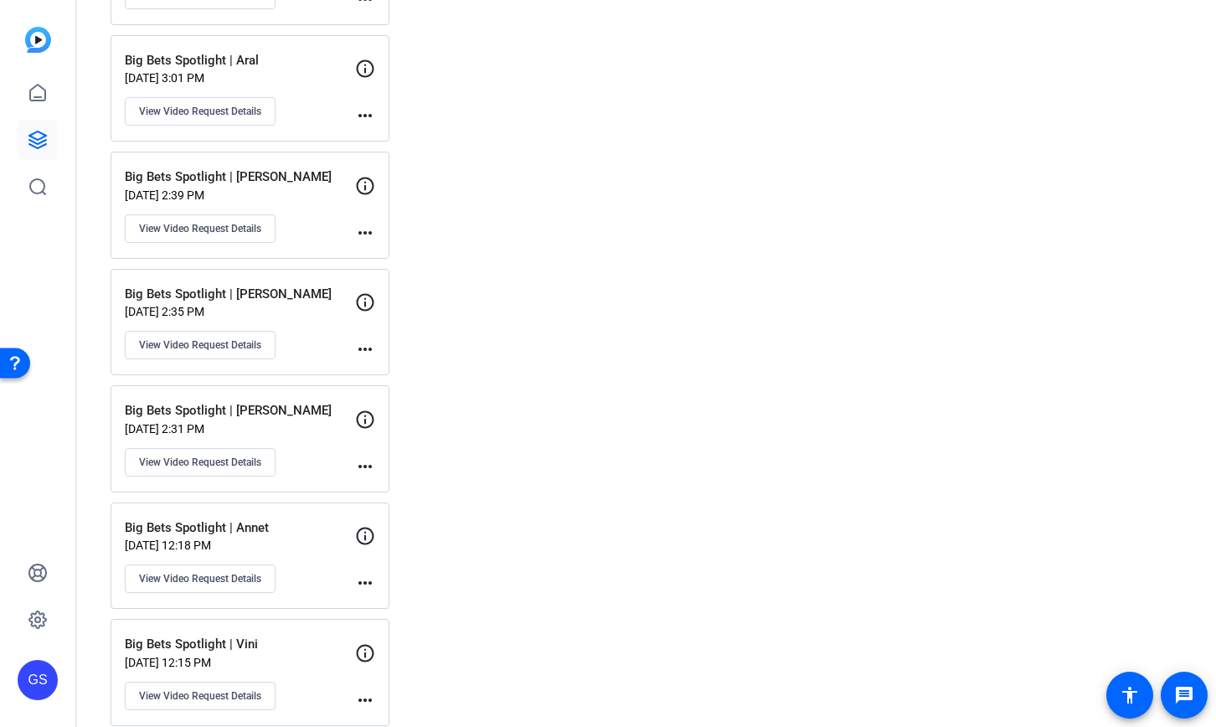
click at [315, 431] on p "[DATE] 2:31 PM" at bounding box center [240, 428] width 230 height 13
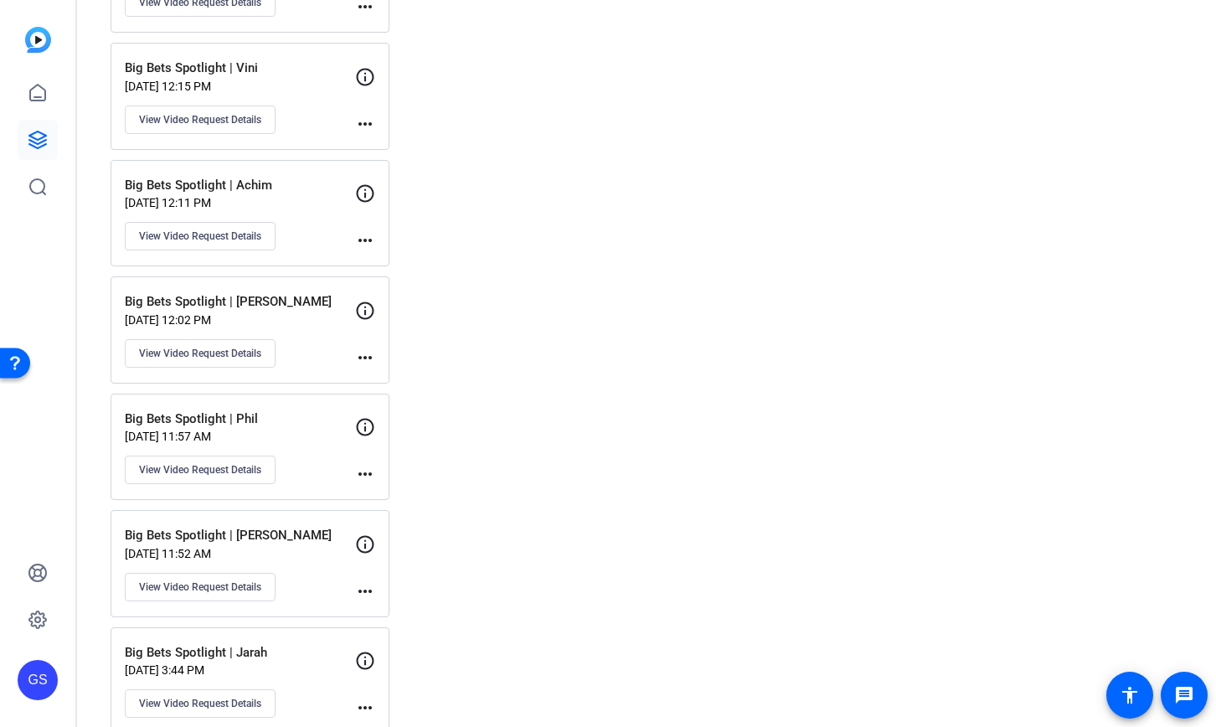
scroll to position [1408, 0]
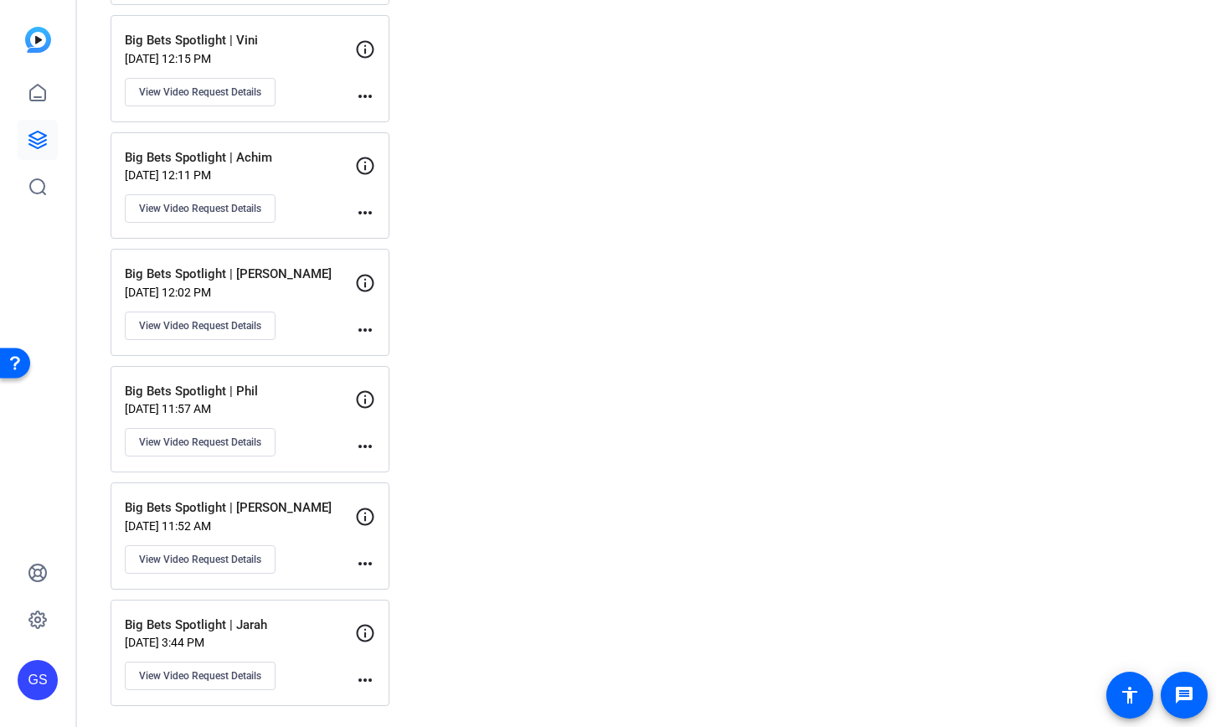
click at [318, 390] on p "Big Bets Spotlight | Phil" at bounding box center [240, 391] width 230 height 19
click at [311, 337] on div "Big Bets Spotlight | [PERSON_NAME] [DATE] 12:02 PM View Video Request Details" at bounding box center [240, 302] width 230 height 75
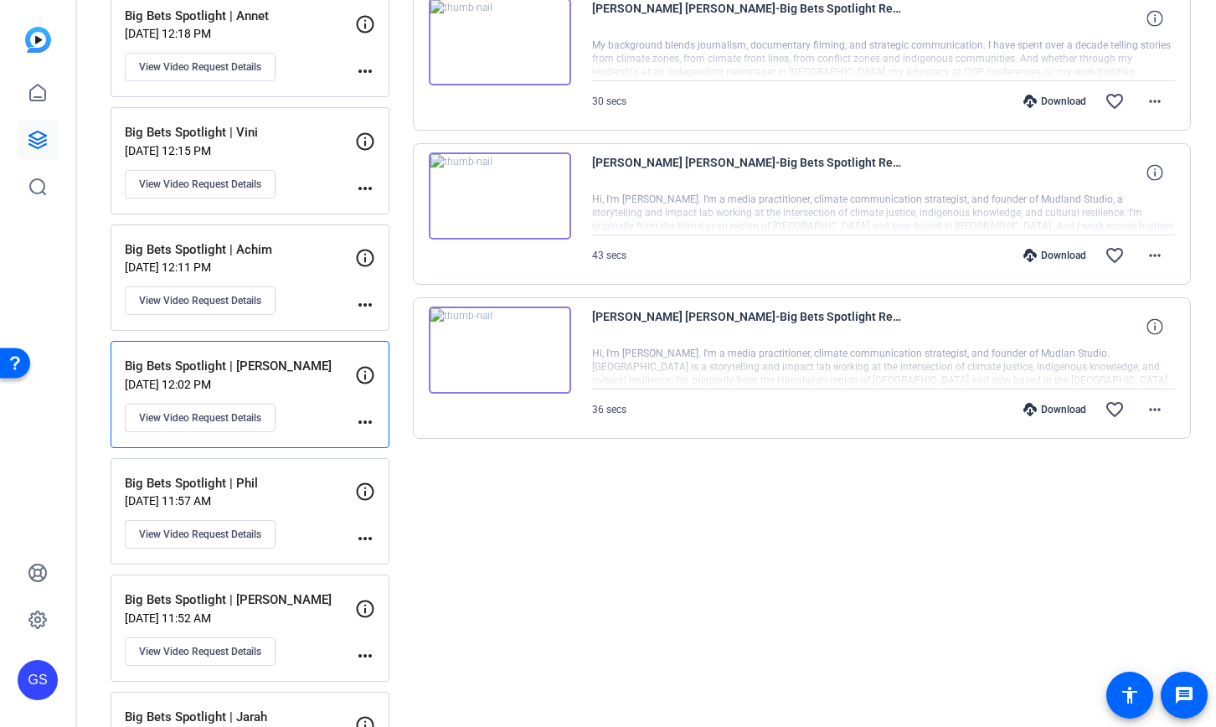
click at [316, 297] on div "Big Bets Spotlight | Achim [DATE] 12:11 PM View Video Request Details" at bounding box center [240, 277] width 230 height 75
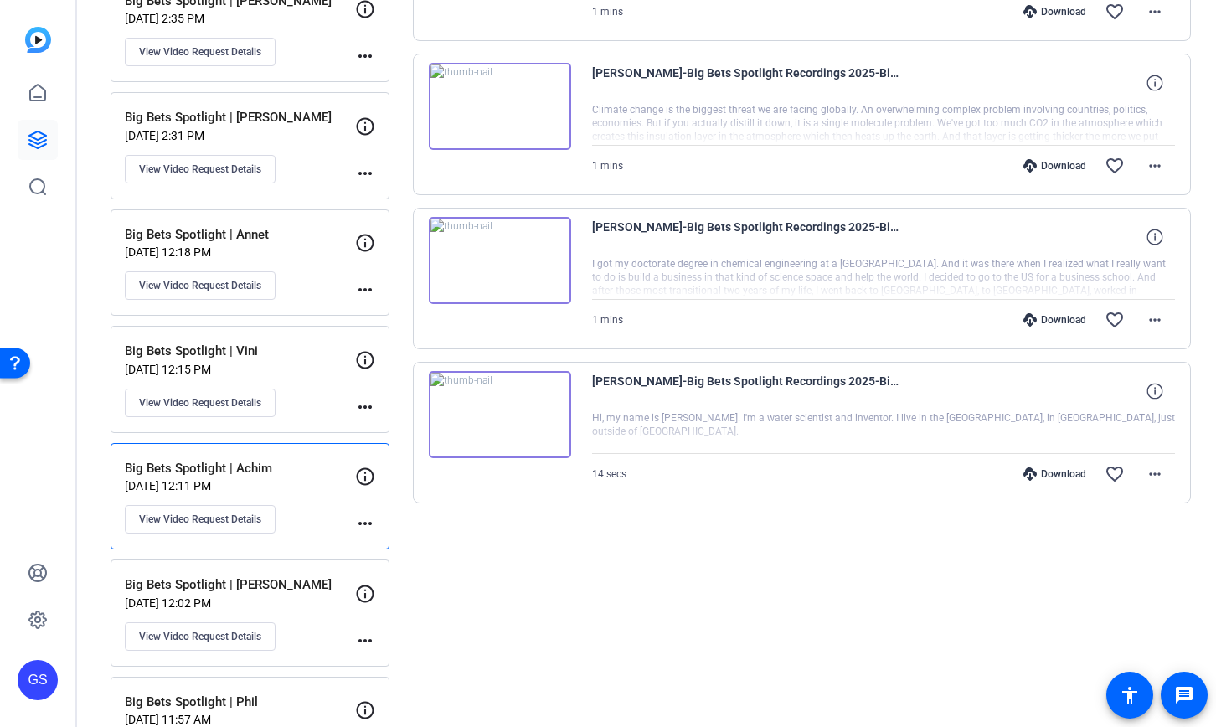
scroll to position [1089, 0]
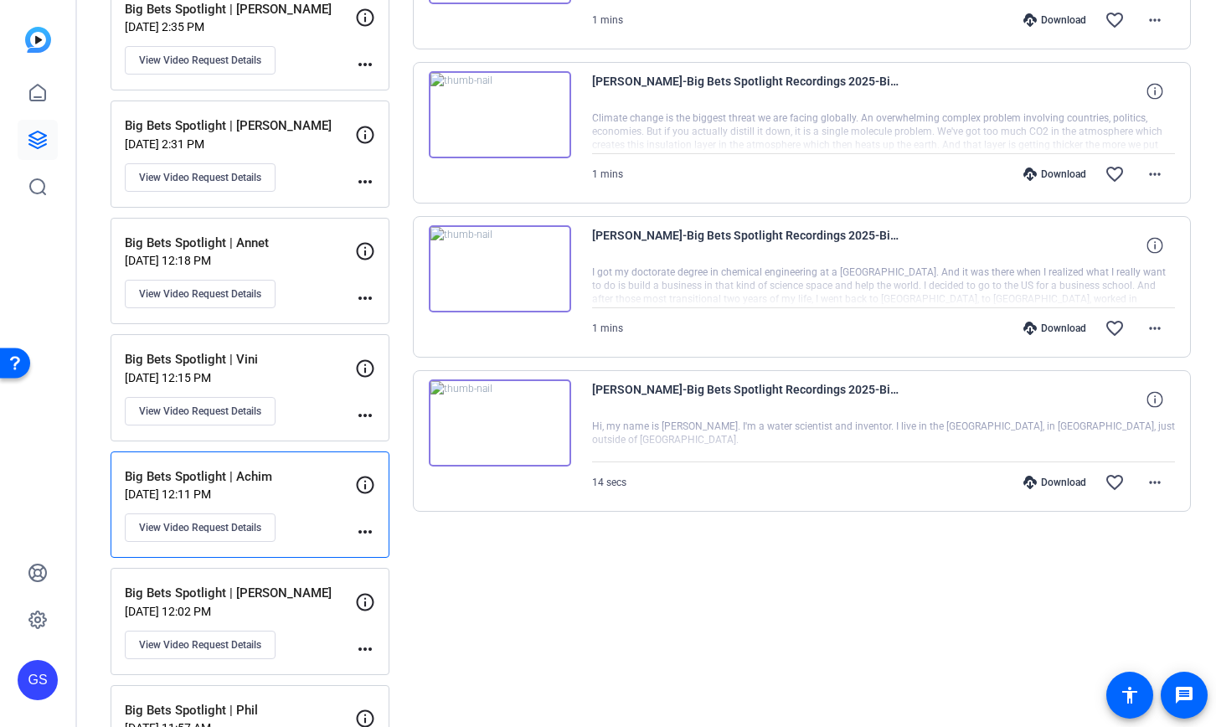
click at [317, 374] on p "[DATE] 12:15 PM" at bounding box center [240, 377] width 230 height 13
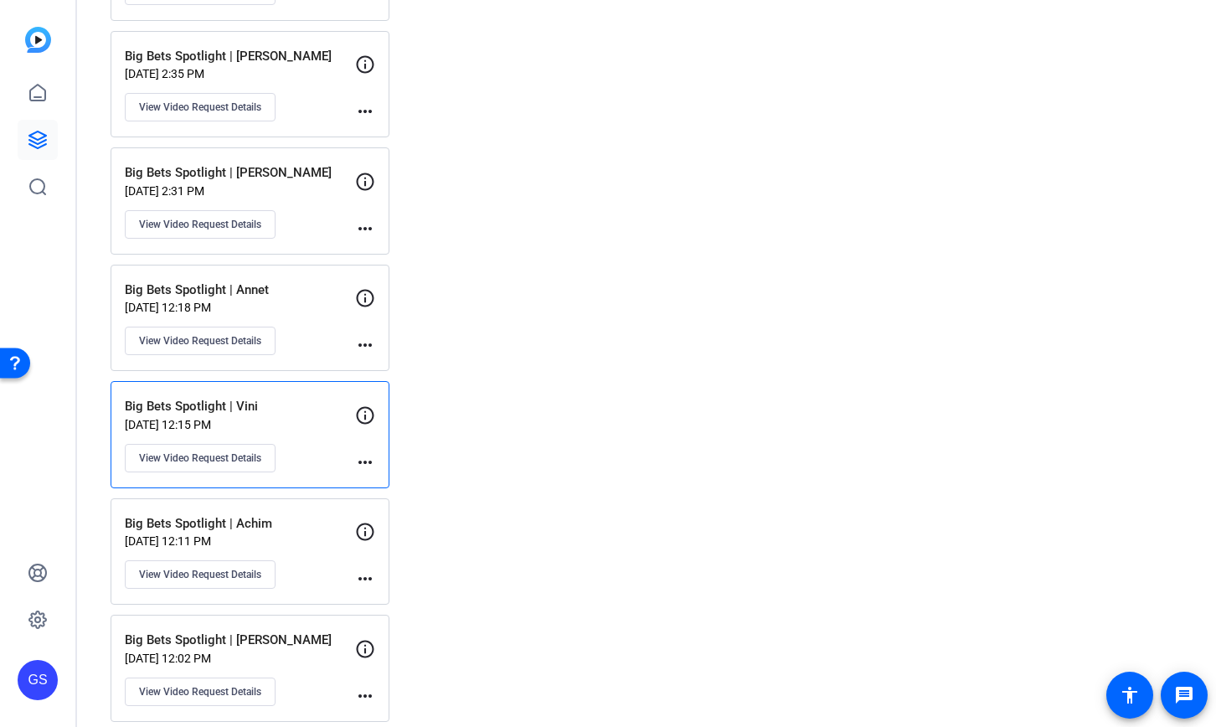
scroll to position [1018, 0]
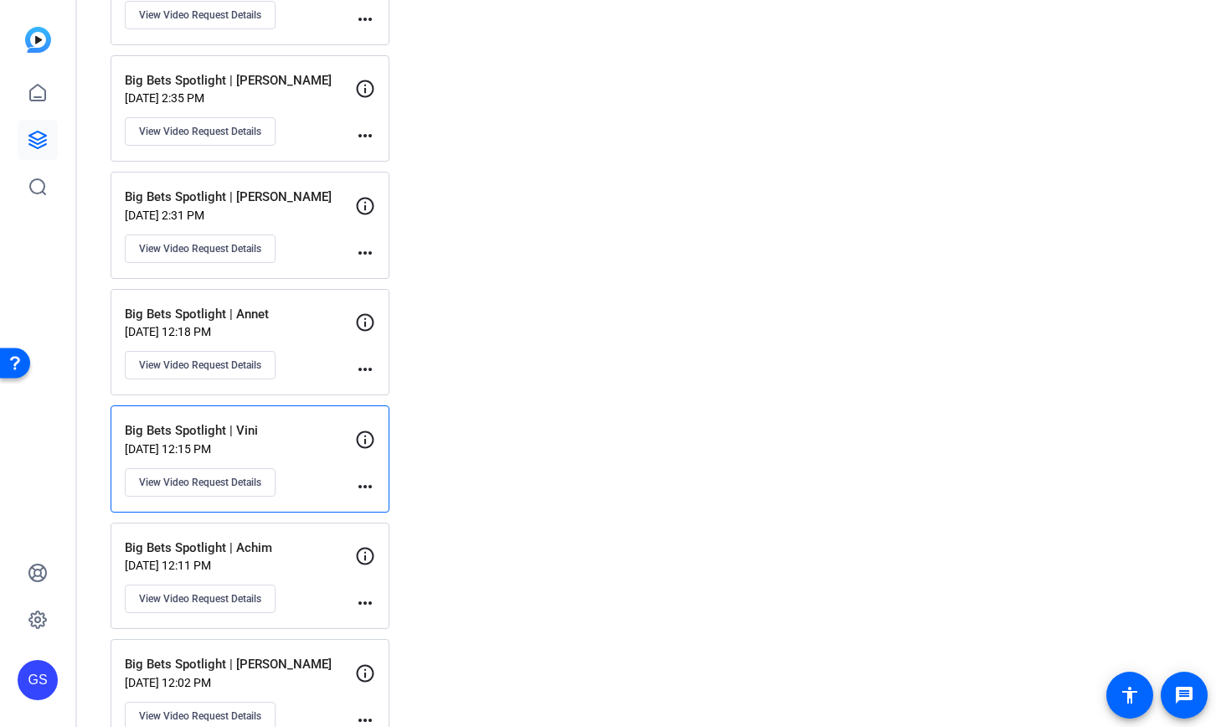
click at [310, 348] on div "Big Bets Spotlight | Annet [DATE] 12:18 PM View Video Request Details" at bounding box center [240, 342] width 230 height 75
click at [312, 204] on p "Big Bets Spotlight | [PERSON_NAME]" at bounding box center [240, 197] width 230 height 19
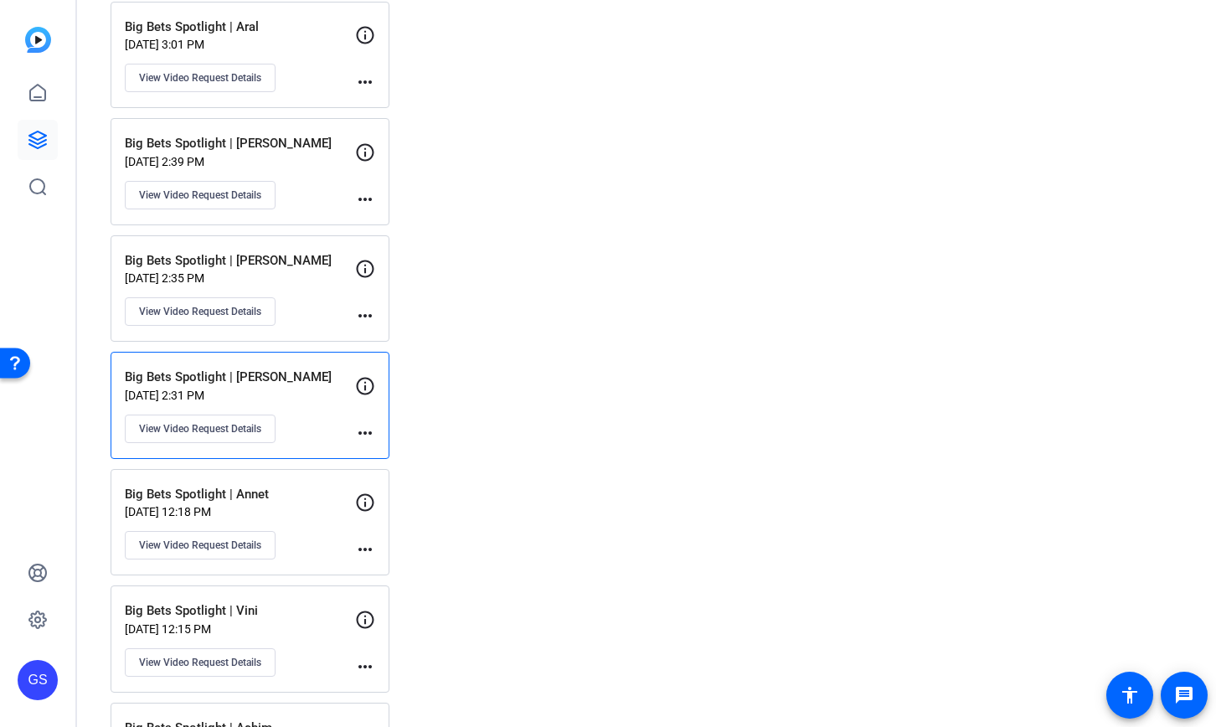
scroll to position [789, 0]
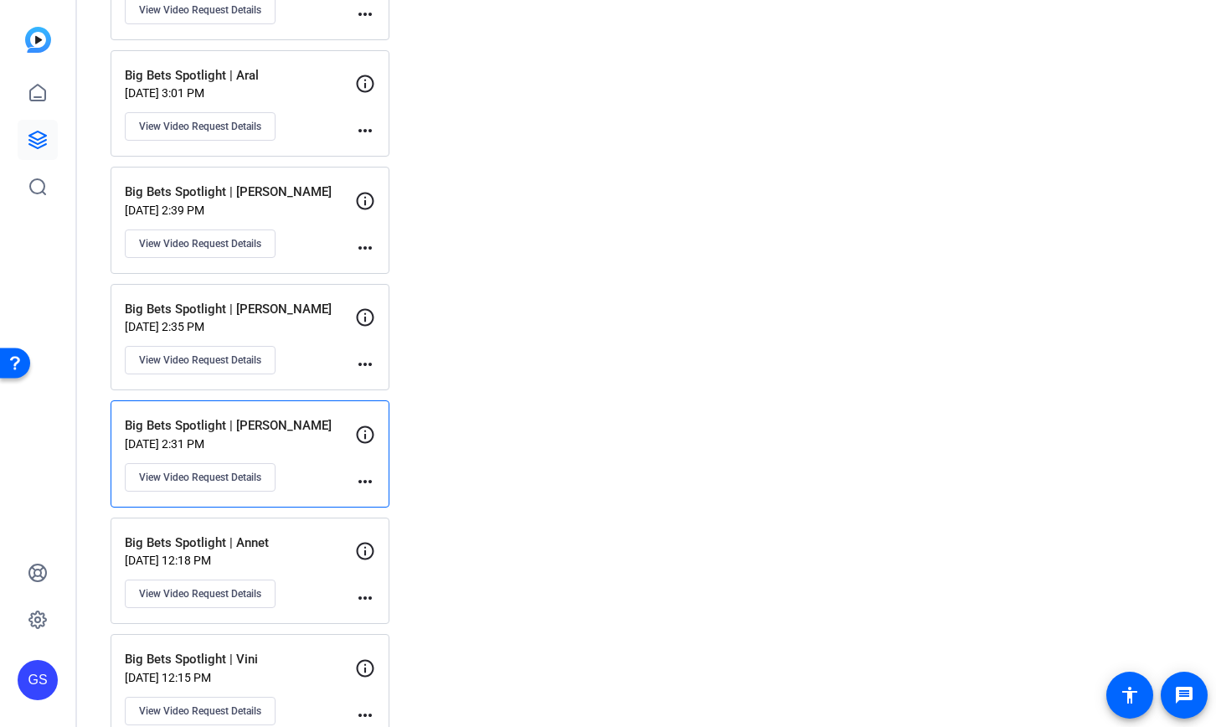
click at [312, 311] on p "Big Bets Spotlight | [PERSON_NAME]" at bounding box center [240, 309] width 230 height 19
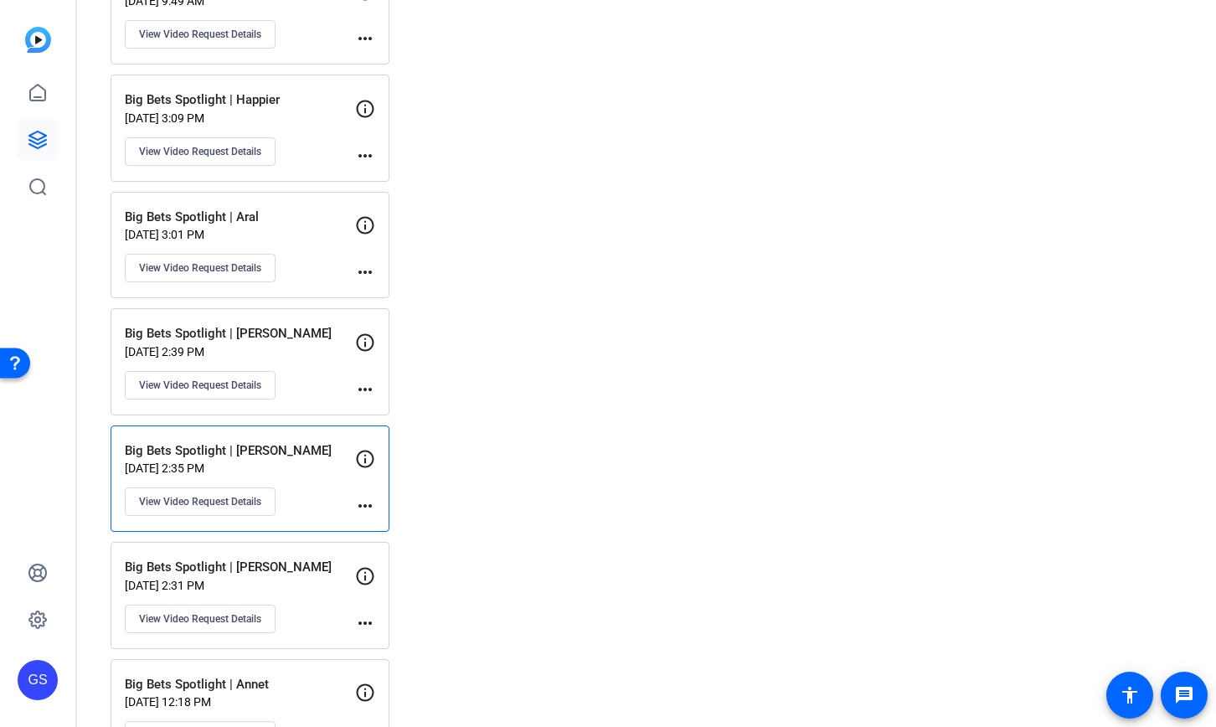
click at [325, 332] on p "Big Bets Spotlight | [PERSON_NAME]" at bounding box center [240, 333] width 230 height 19
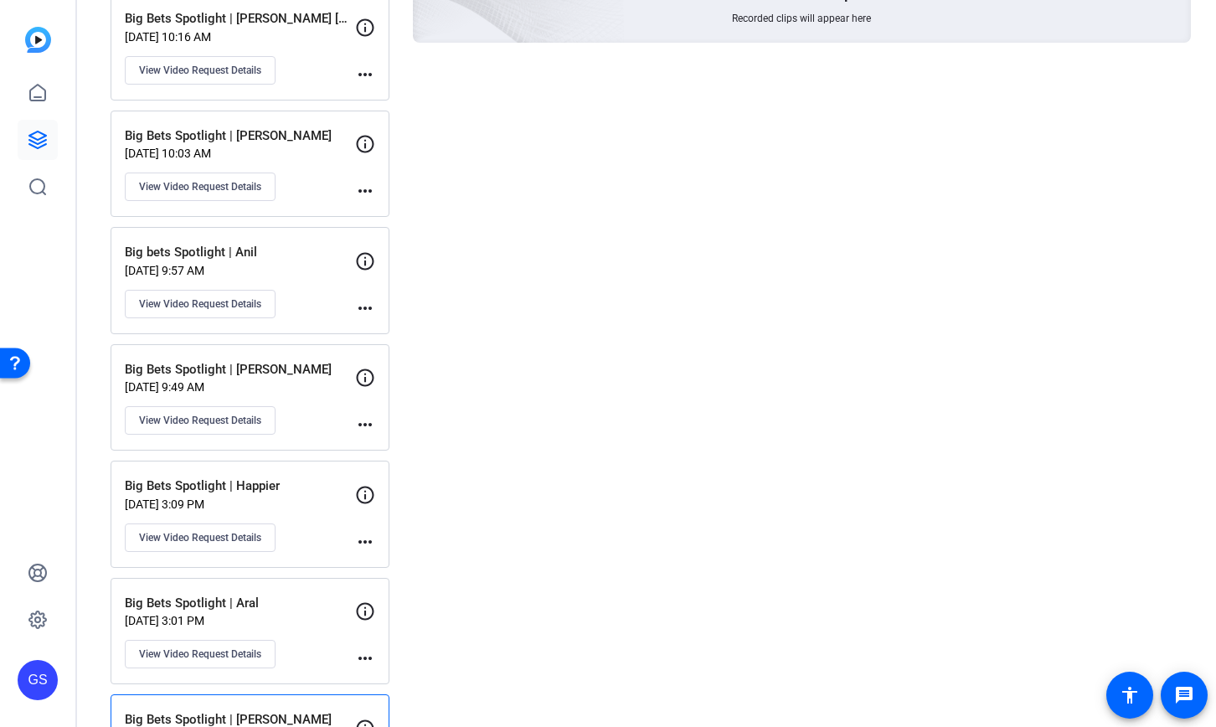
scroll to position [261, 0]
click at [332, 303] on div "Big bets Spotlight | Anil [DATE] 9:57 AM View Video Request Details" at bounding box center [240, 281] width 230 height 75
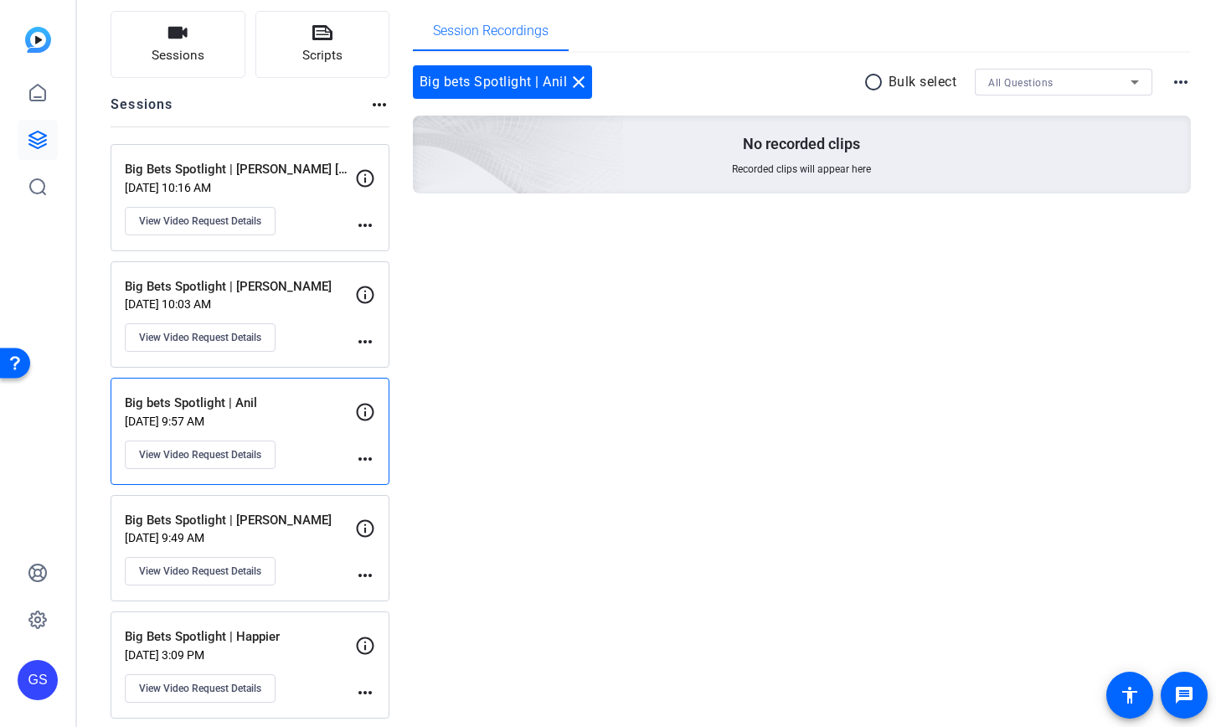
scroll to position [103, 0]
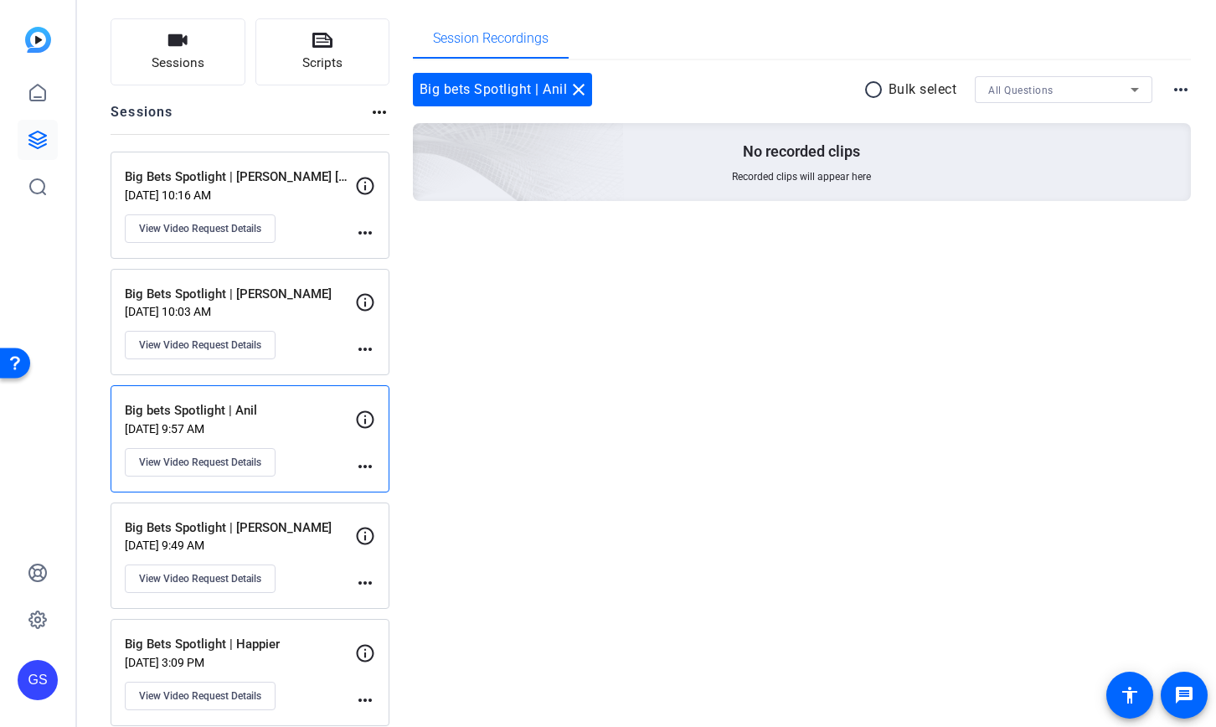
click at [317, 335] on div "Big Bets Spotlight | [PERSON_NAME] [DATE] 10:03 AM View Video Request Details" at bounding box center [240, 322] width 230 height 75
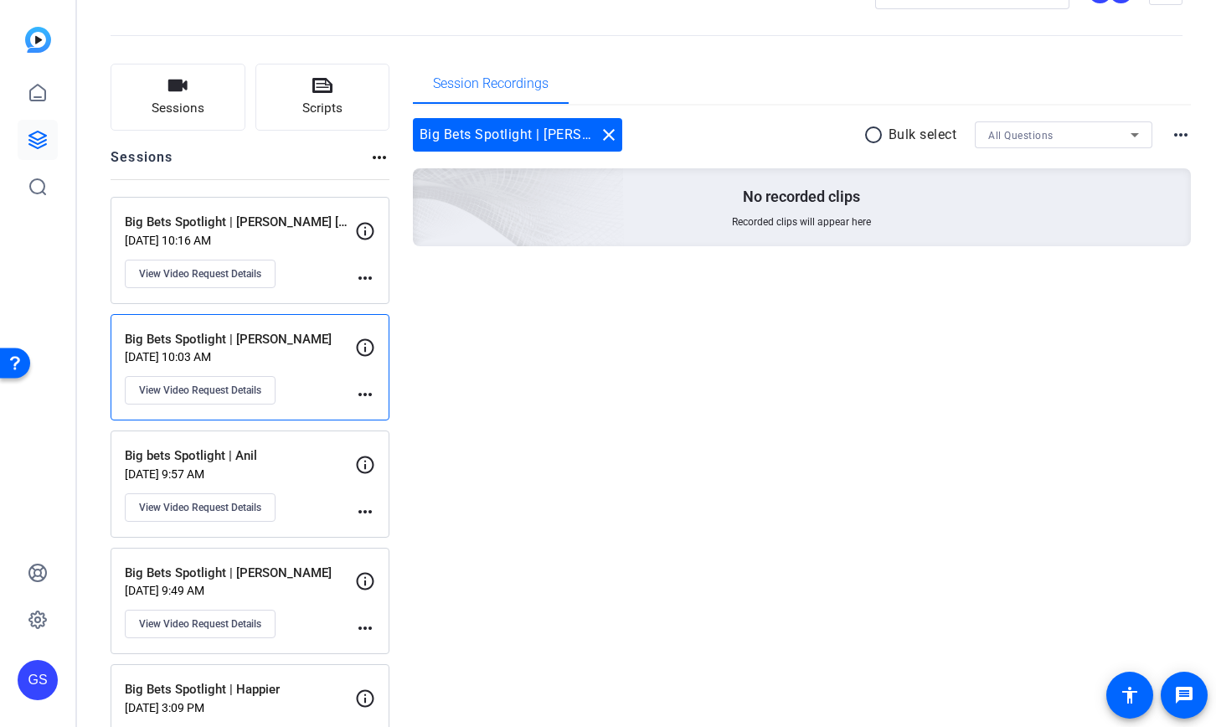
scroll to position [0, 0]
